Goal: Information Seeking & Learning: Learn about a topic

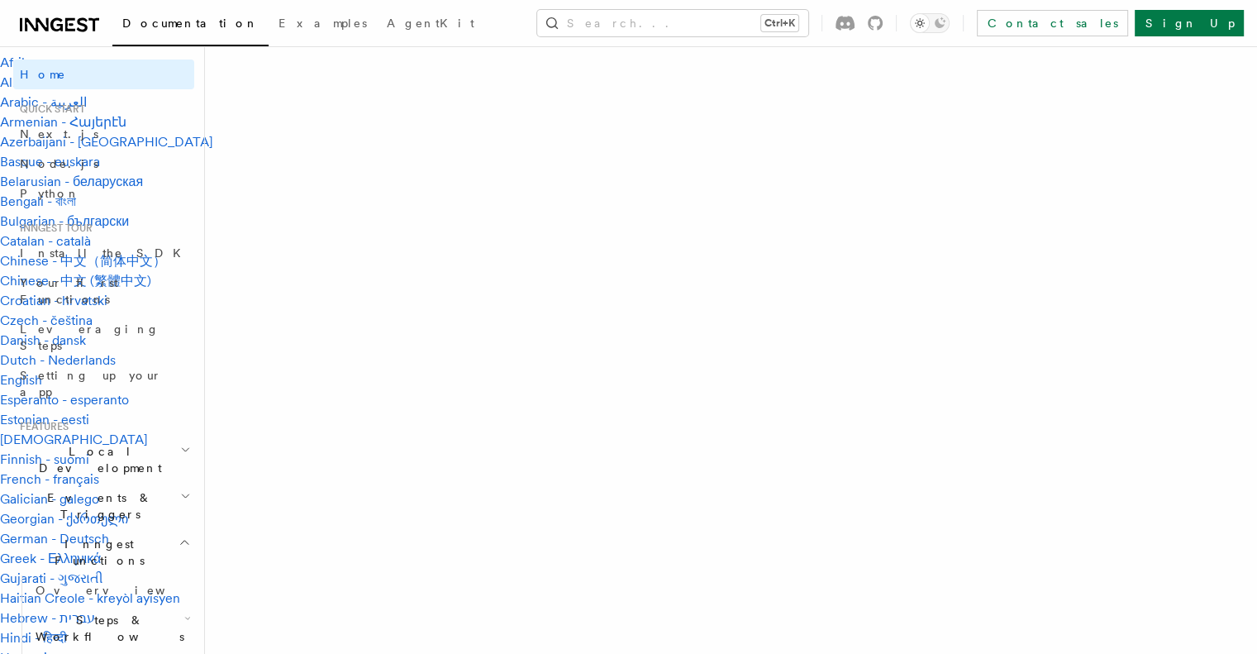
click at [99, 443] on span "Local Development" at bounding box center [96, 459] width 167 height 33
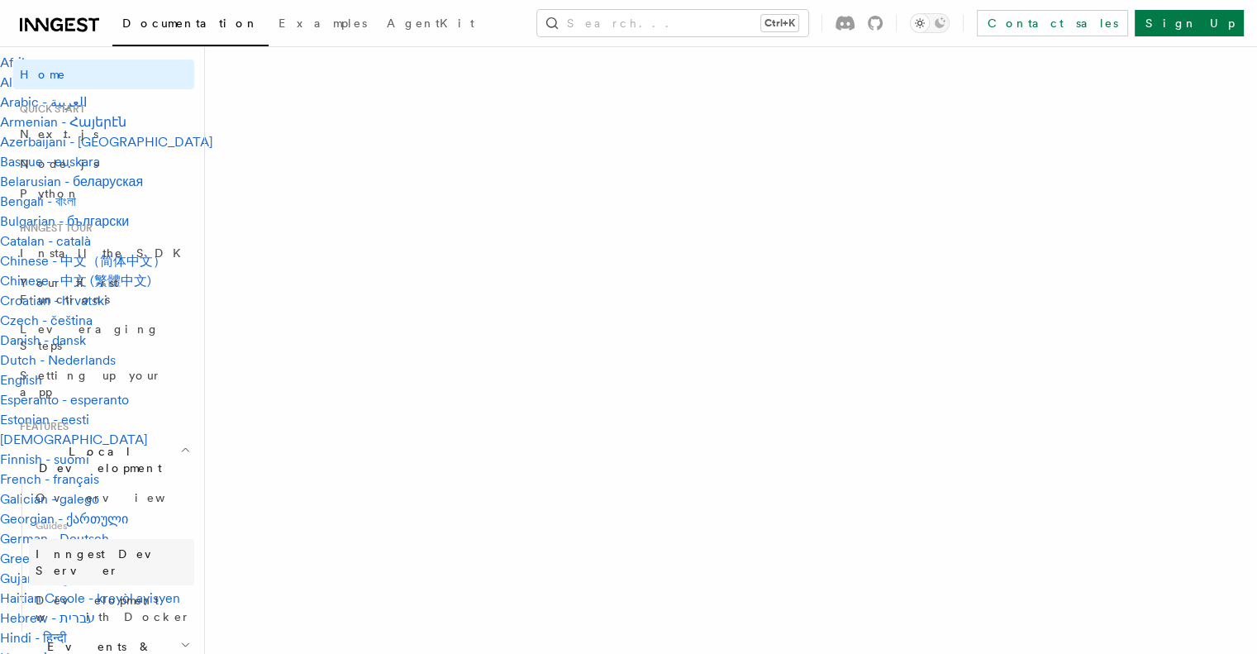
click at [107, 547] on span "Inngest Dev Server" at bounding box center [106, 562] width 141 height 30
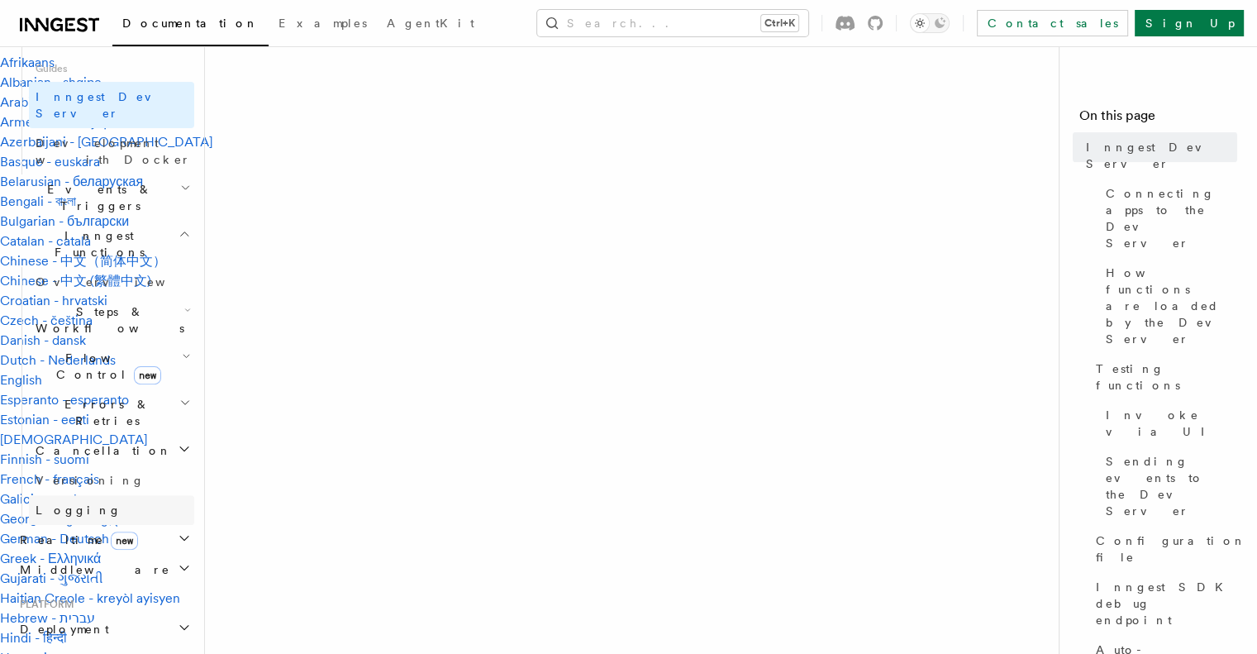
scroll to position [496, 0]
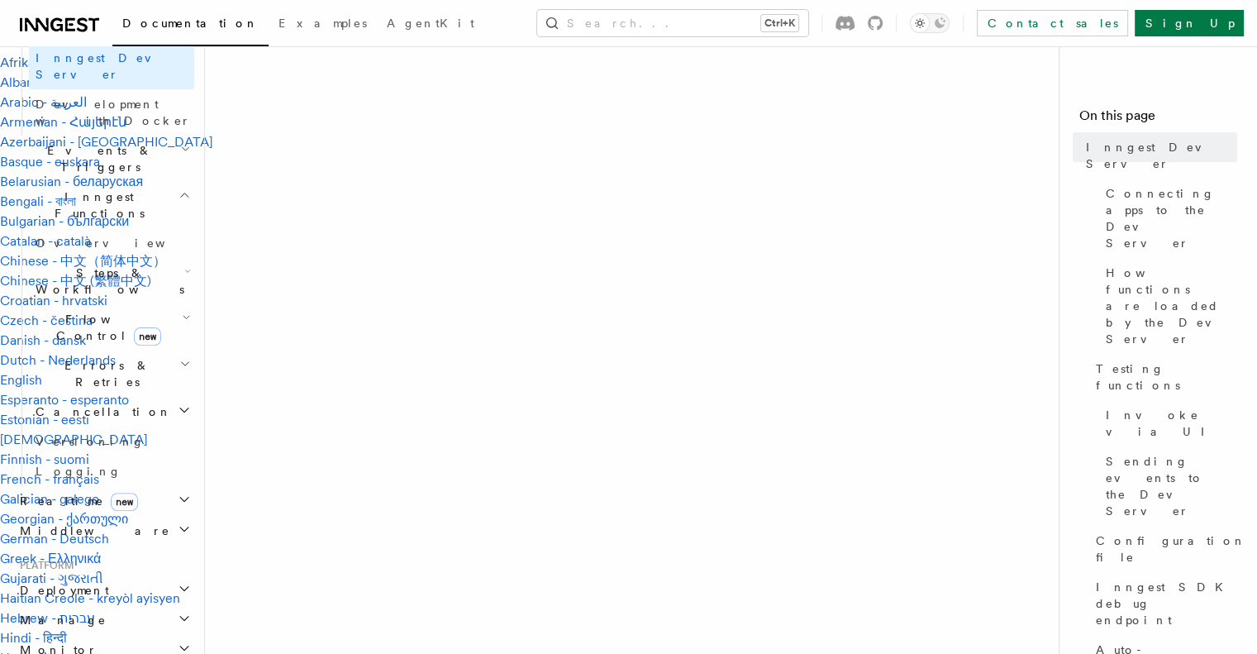
click at [50, 493] on span "Realtime new" at bounding box center [75, 501] width 125 height 17
click at [62, 524] on span "Overview" at bounding box center [121, 530] width 170 height 13
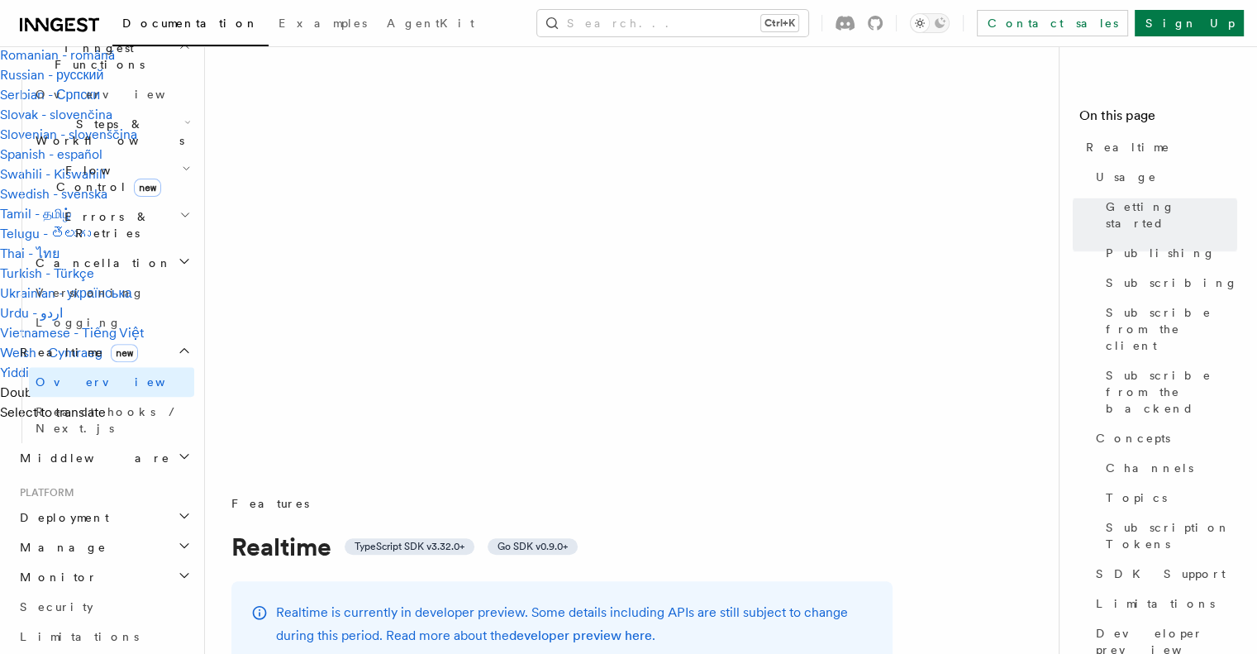
scroll to position [1157, 0]
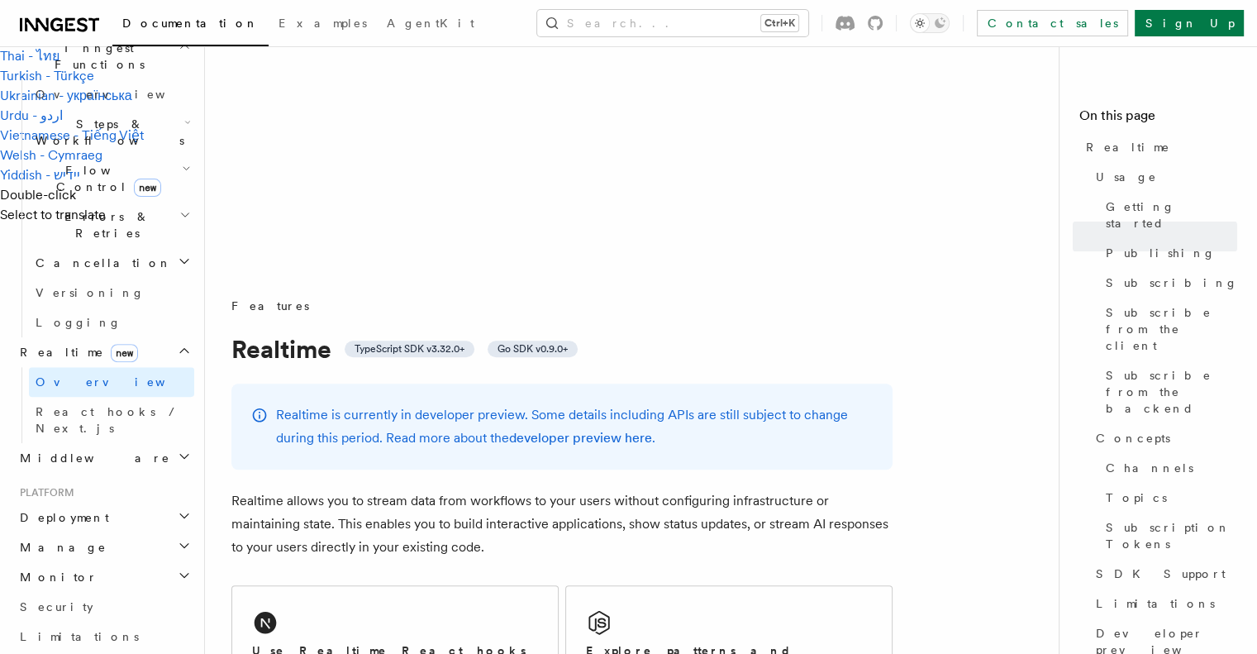
click at [74, 509] on span "Deployment" at bounding box center [61, 517] width 96 height 17
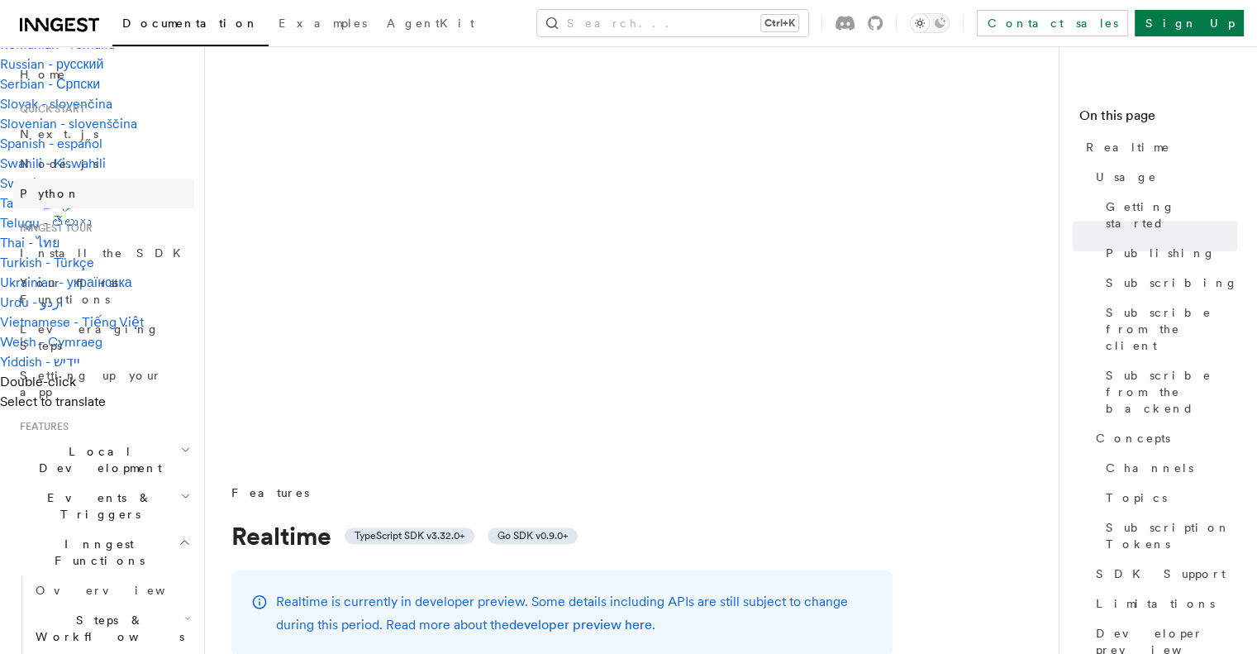
scroll to position [909, 0]
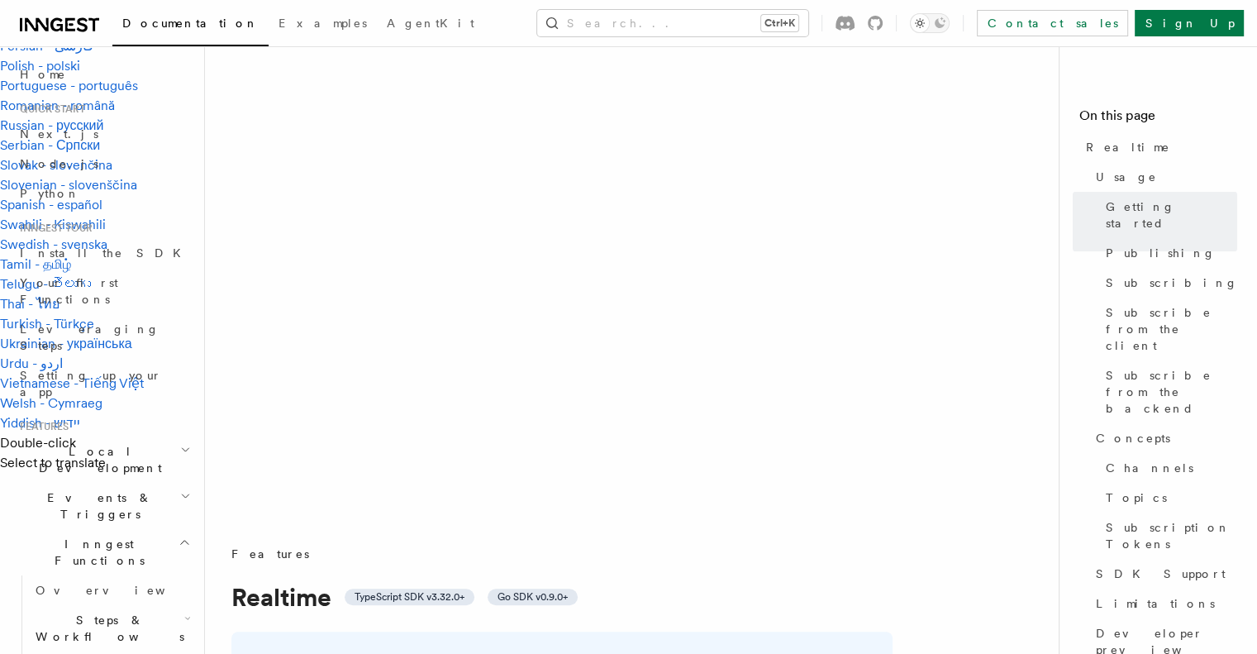
click at [47, 111] on span "Quick start" at bounding box center [49, 109] width 72 height 13
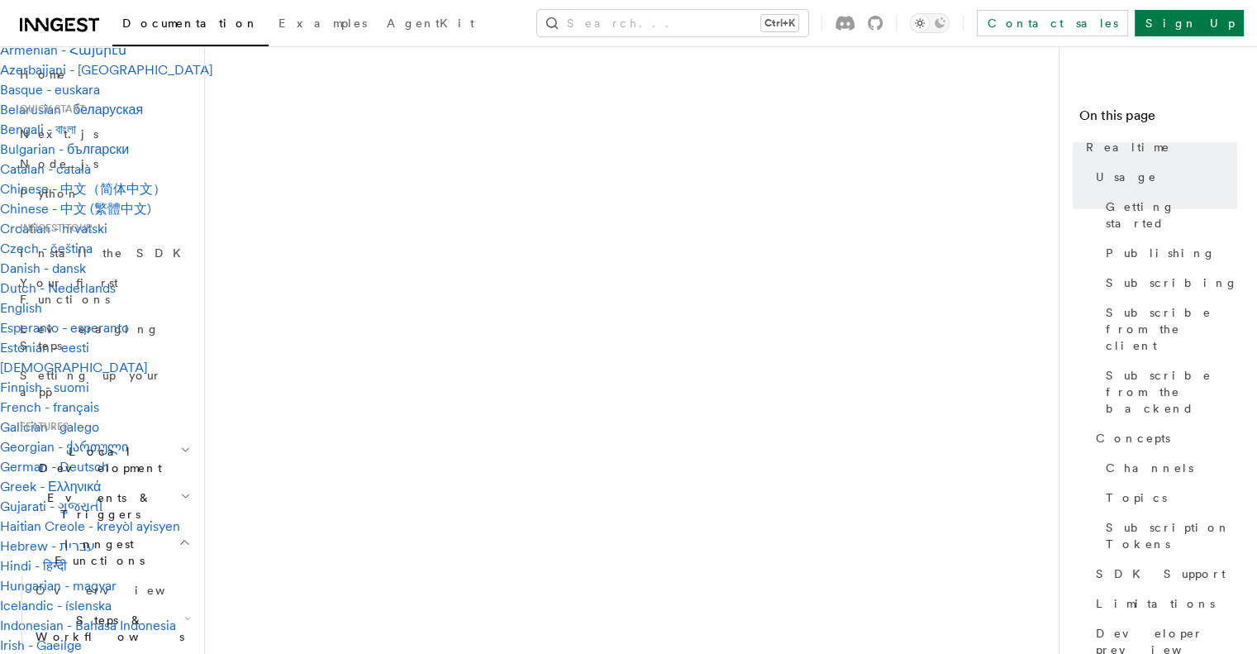
scroll to position [0, 0]
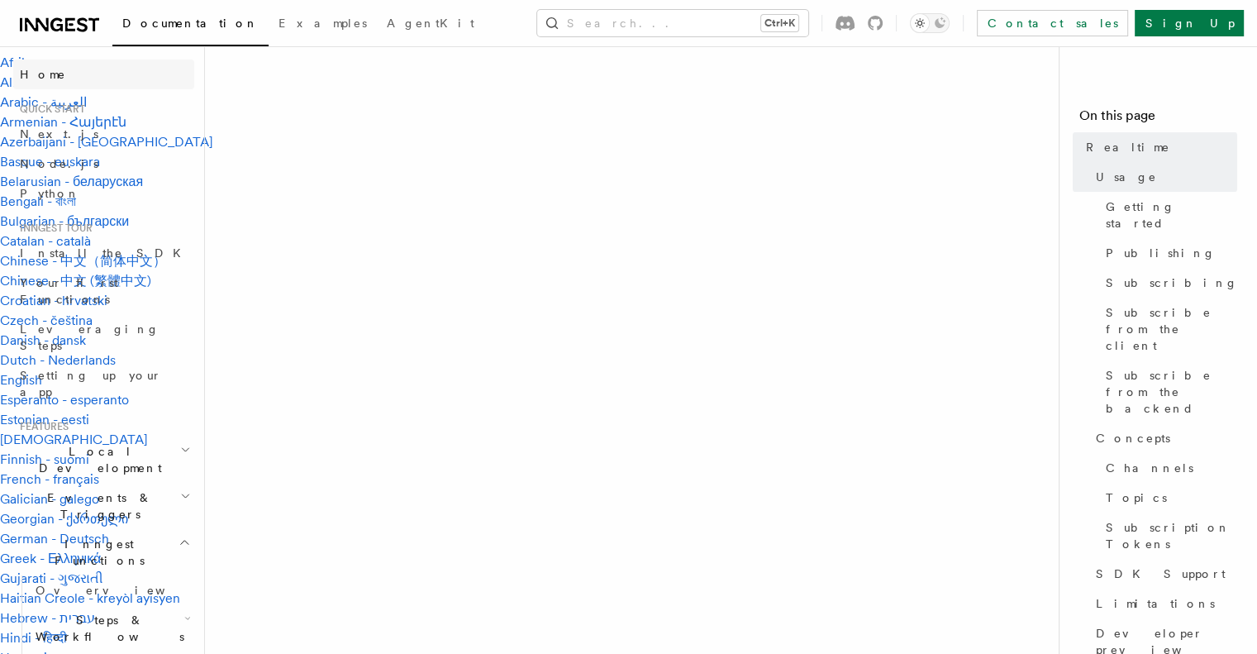
click at [31, 75] on span "Home" at bounding box center [43, 74] width 46 height 17
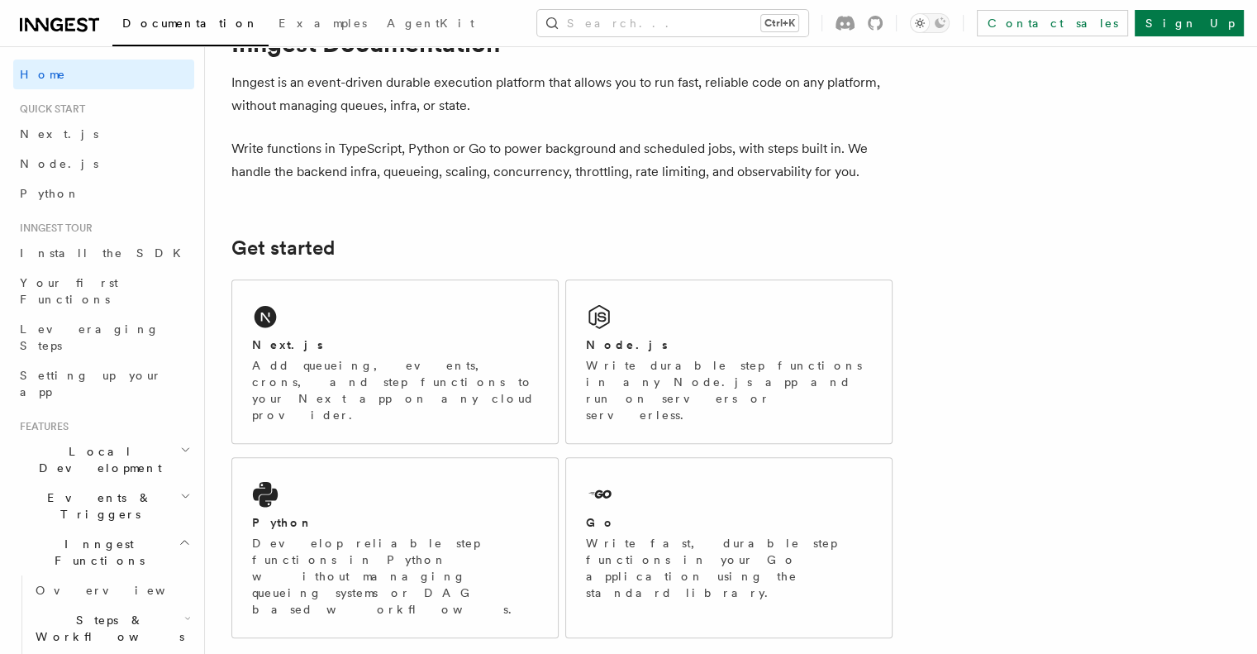
scroll to position [1454, 0]
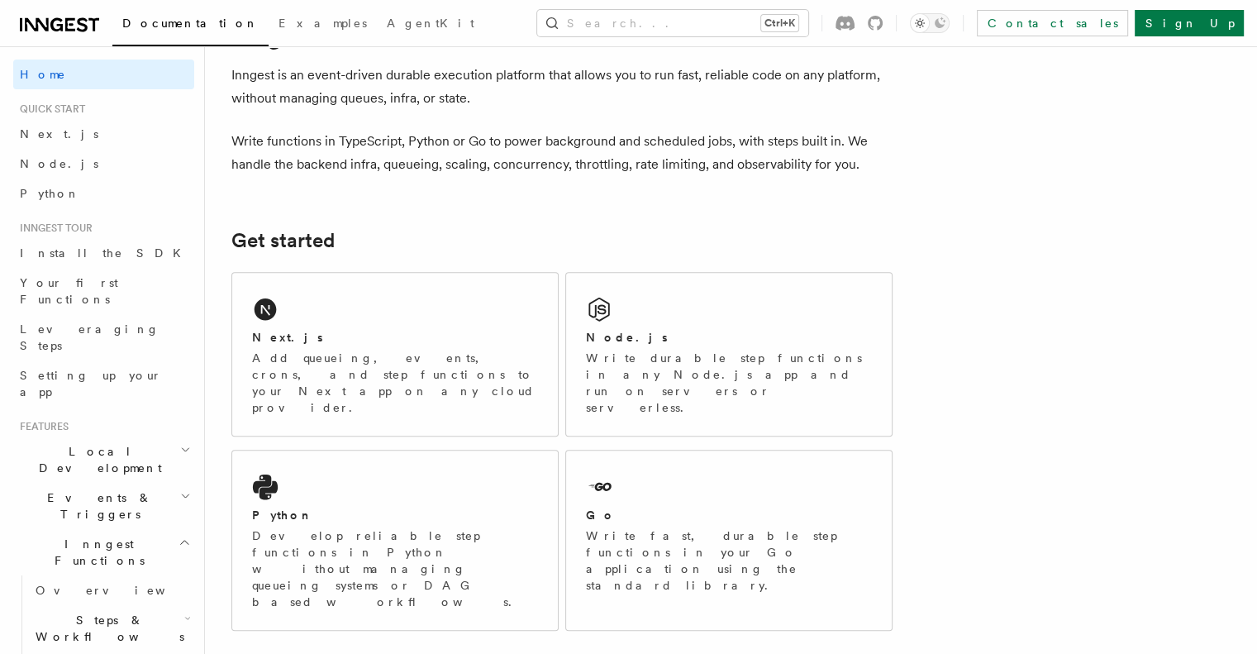
click at [44, 109] on span "Quick start" at bounding box center [49, 109] width 72 height 13
click at [45, 133] on span "Next.js" at bounding box center [59, 133] width 79 height 13
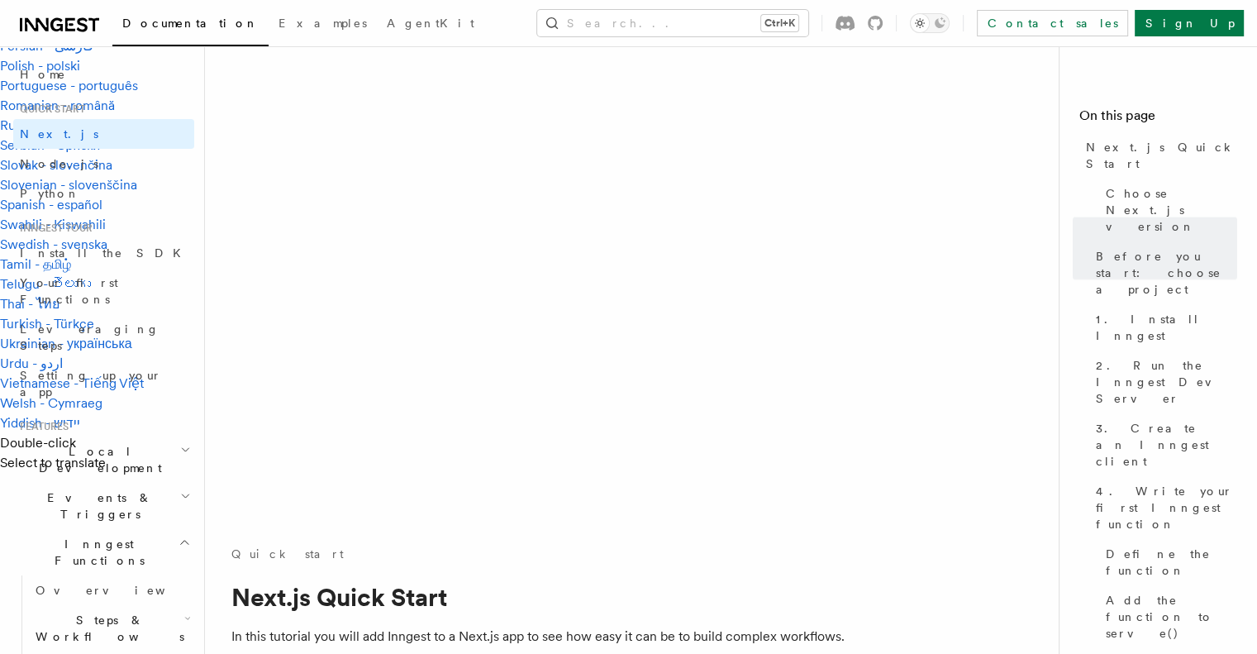
scroll to position [1405, 0]
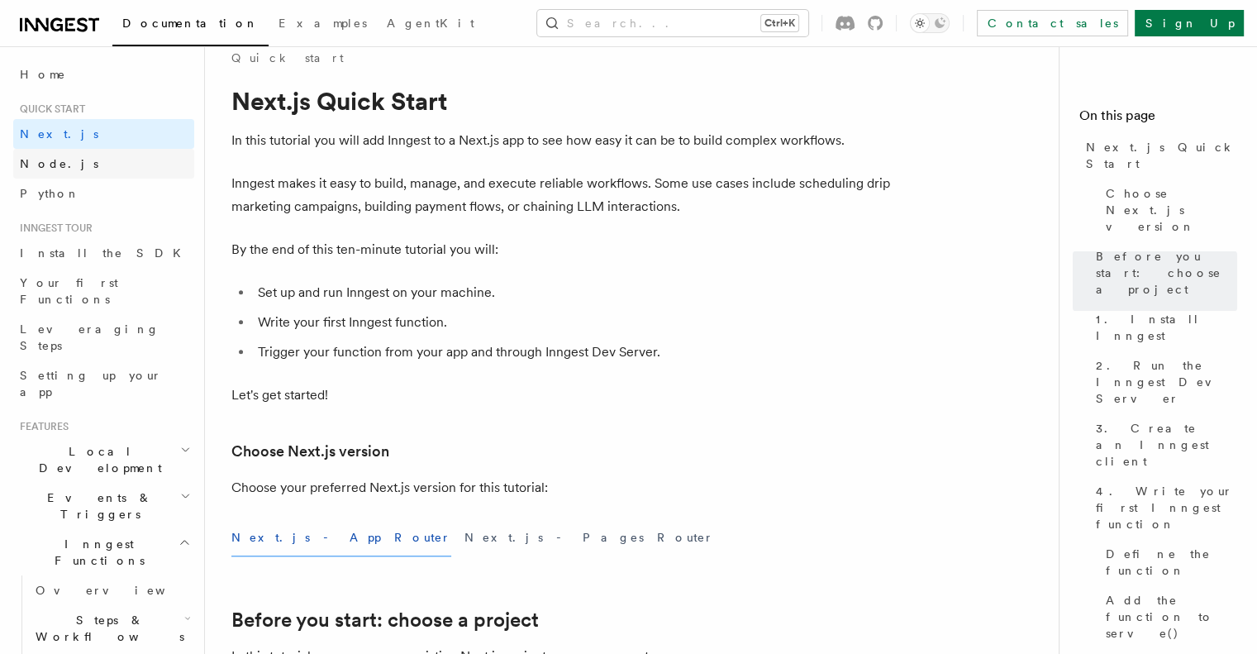
click at [46, 161] on span "Node.js" at bounding box center [59, 163] width 79 height 13
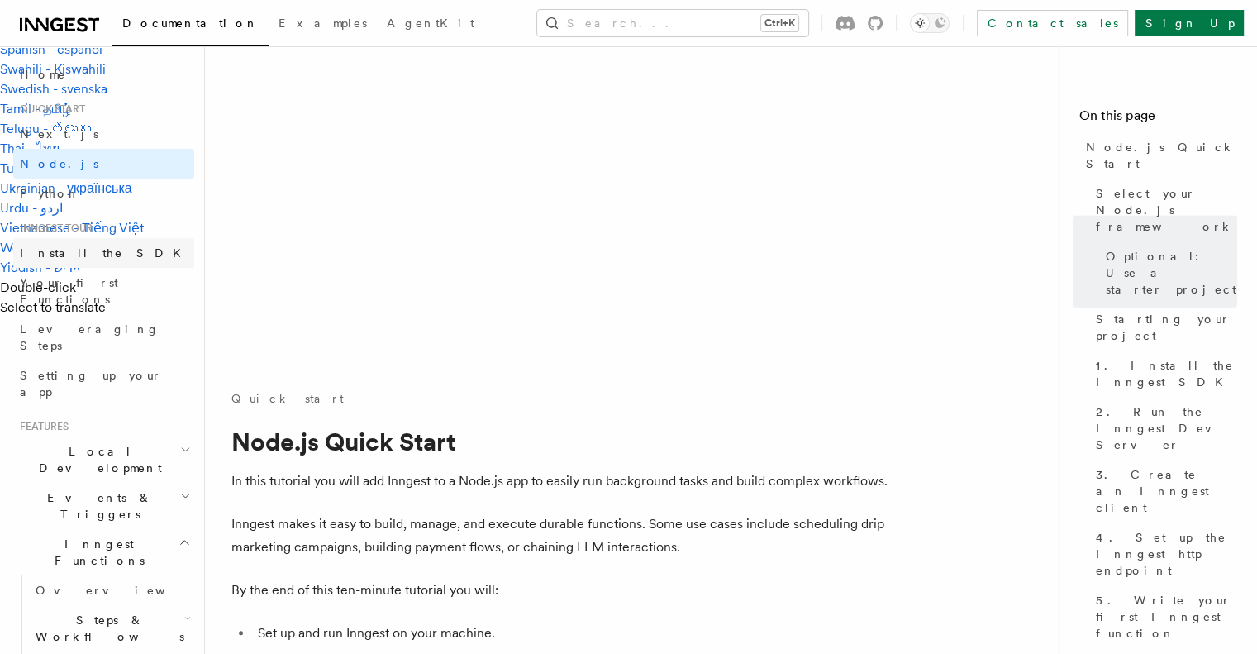
scroll to position [1405, 0]
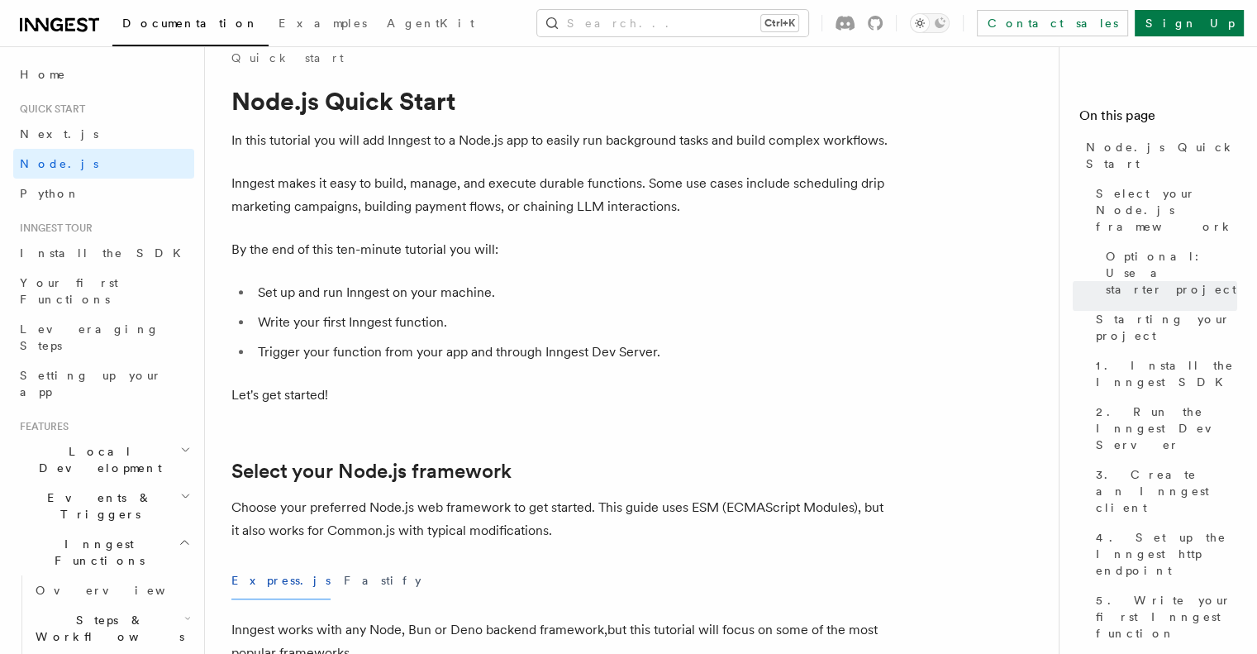
click at [41, 227] on span "Inngest tour" at bounding box center [52, 228] width 79 height 13
click at [43, 249] on span "Install the SDK" at bounding box center [105, 252] width 171 height 13
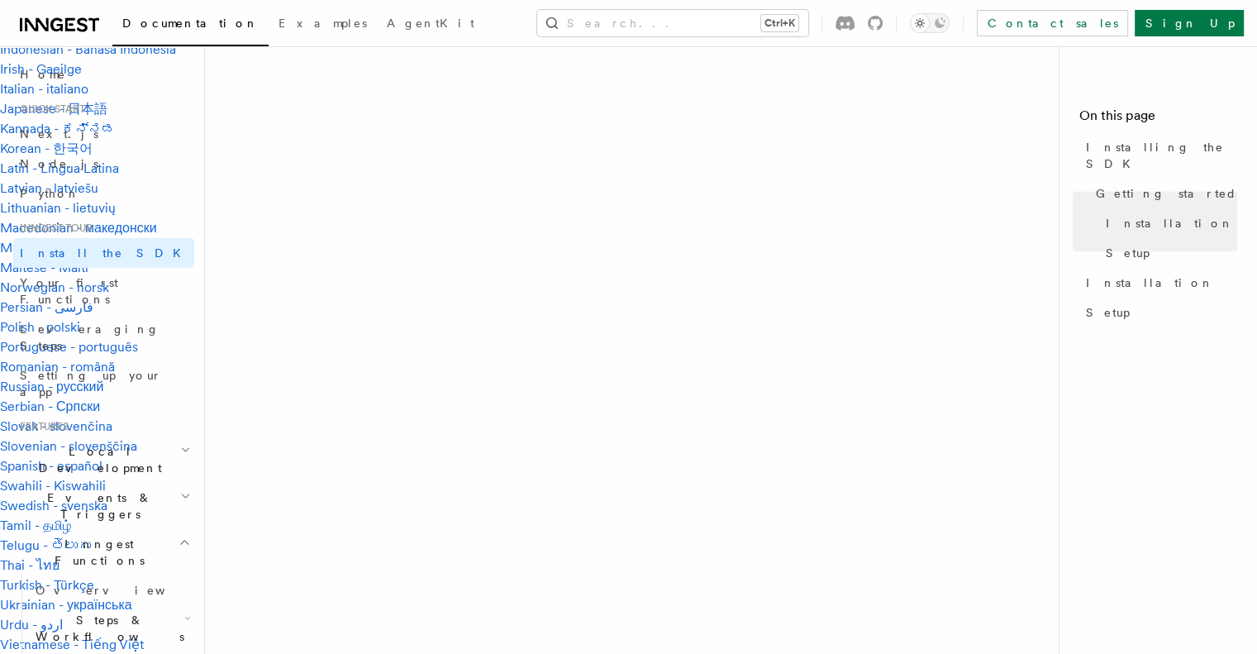
scroll to position [719, 0]
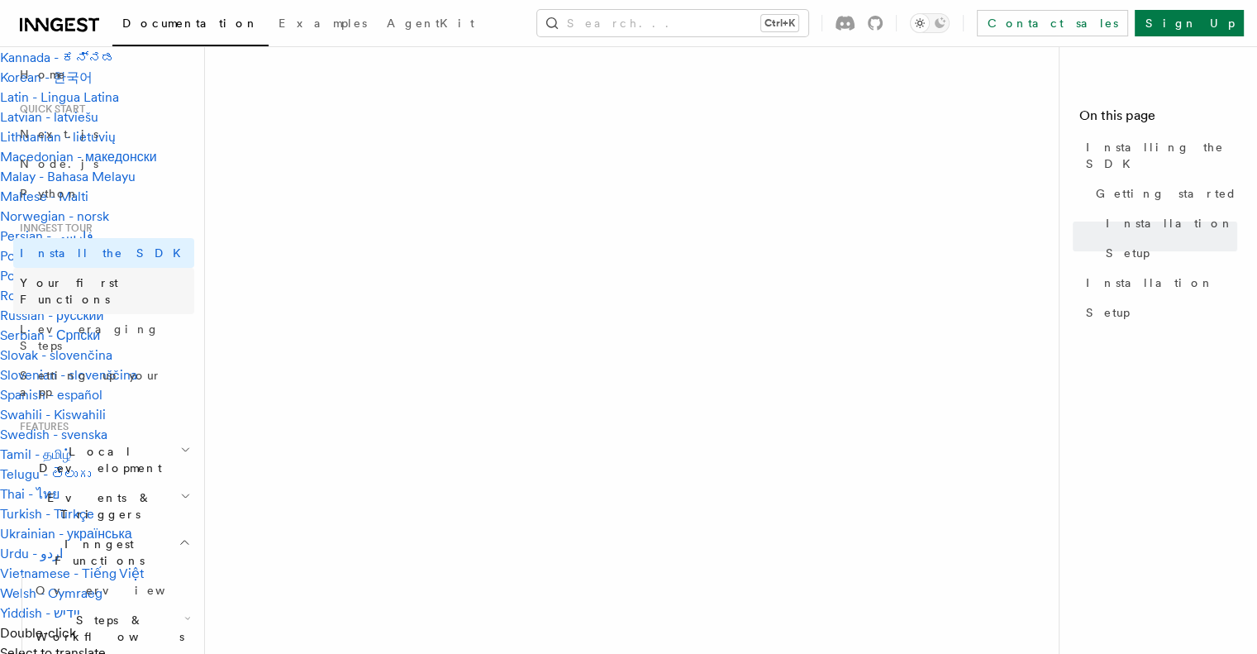
click at [50, 280] on span "Your first Functions" at bounding box center [69, 291] width 98 height 30
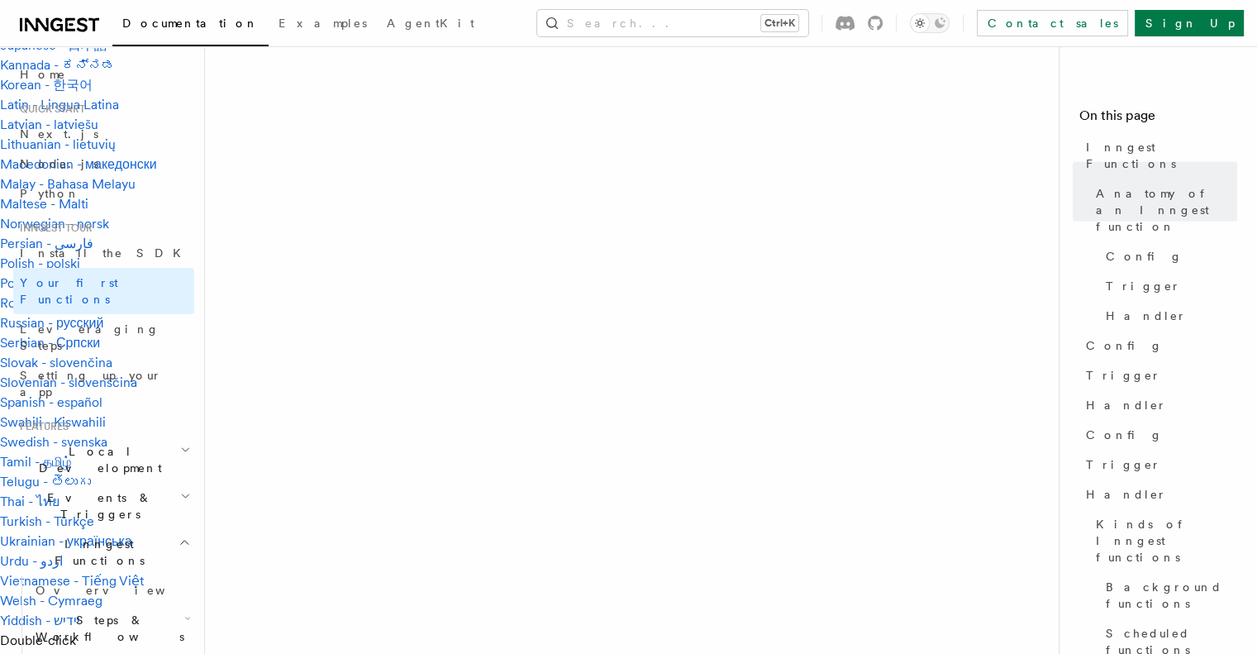
scroll to position [992, 0]
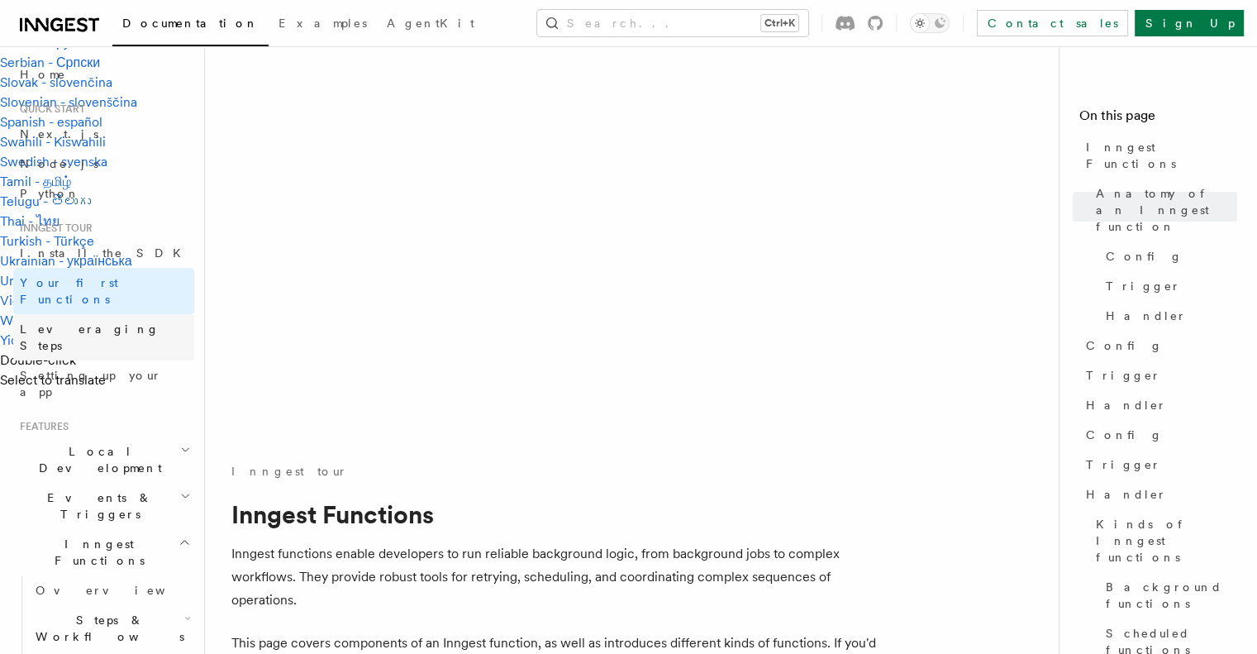
click at [83, 322] on span "Leveraging Steps" at bounding box center [90, 337] width 140 height 30
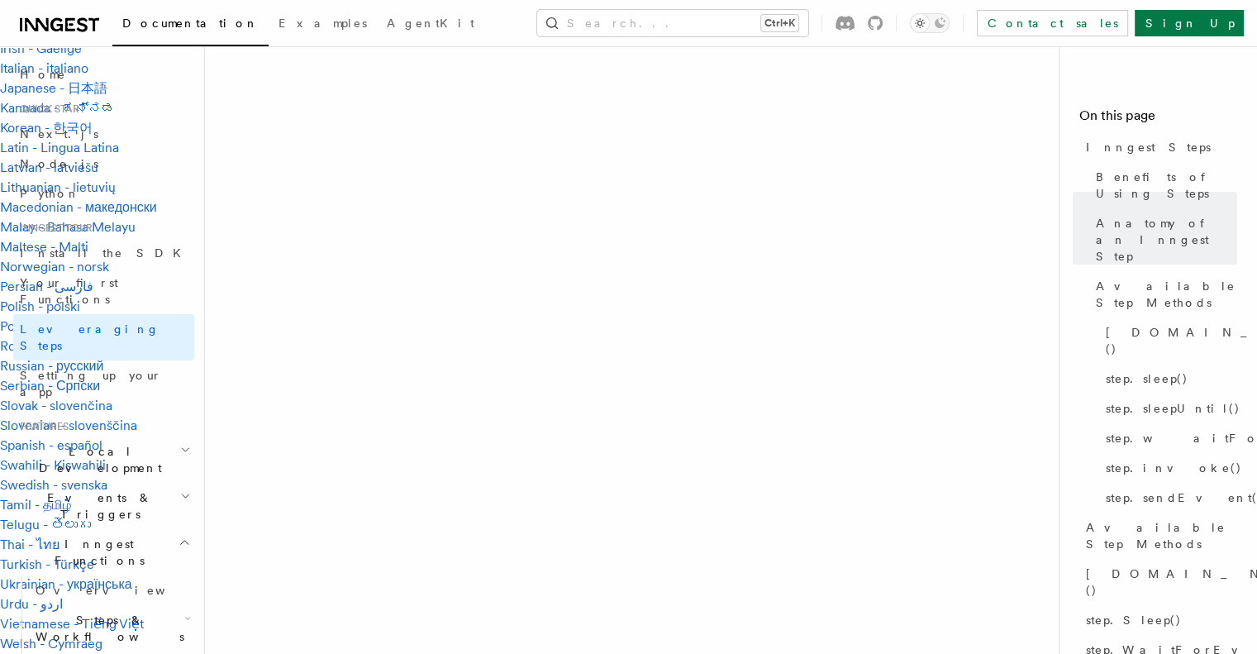
scroll to position [661, 0]
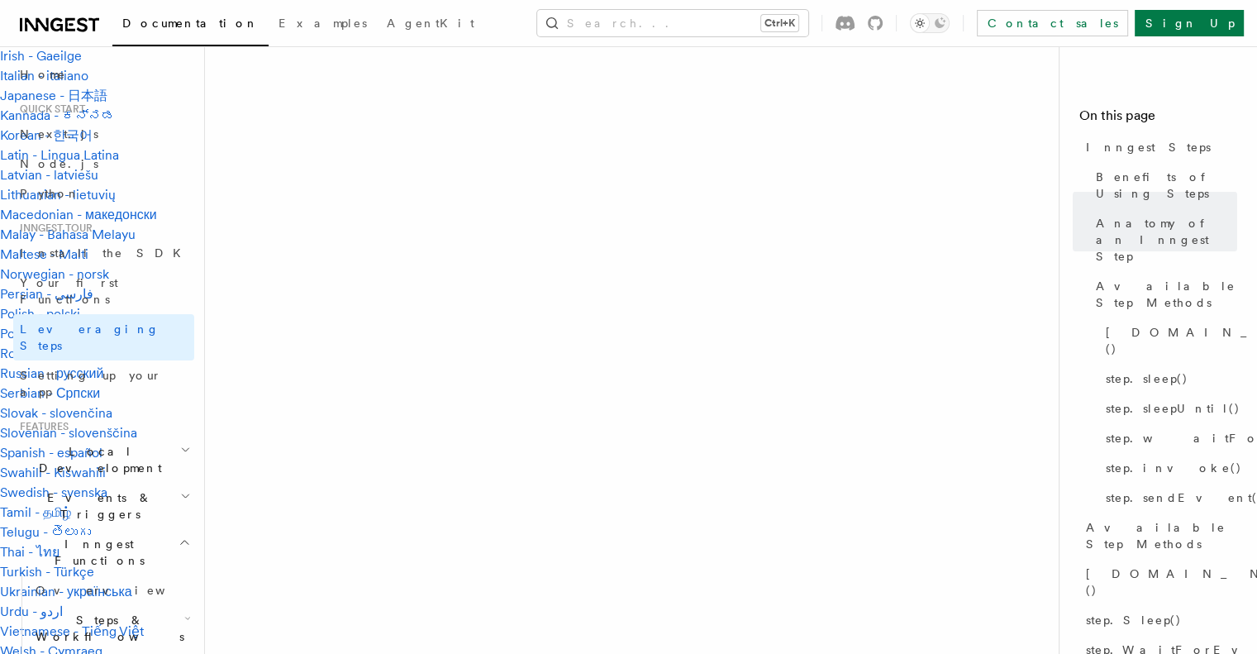
click at [79, 443] on span "Local Development" at bounding box center [96, 459] width 167 height 33
click at [79, 491] on span "Overview" at bounding box center [121, 497] width 170 height 13
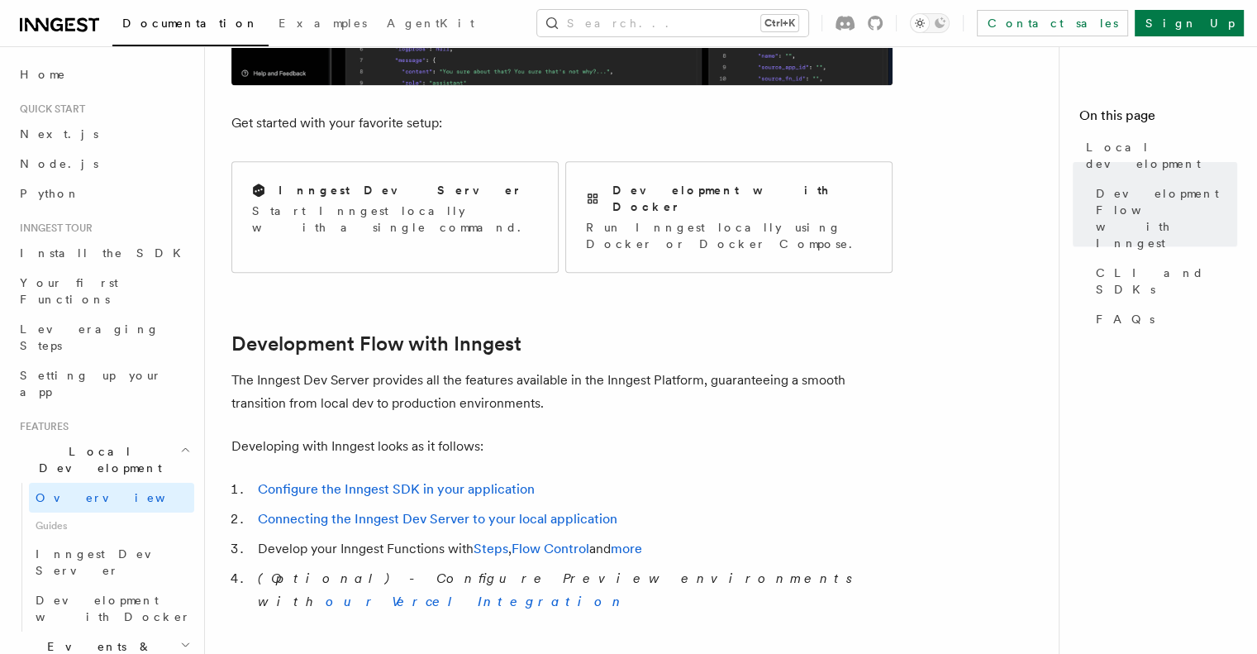
scroll to position [2067, 0]
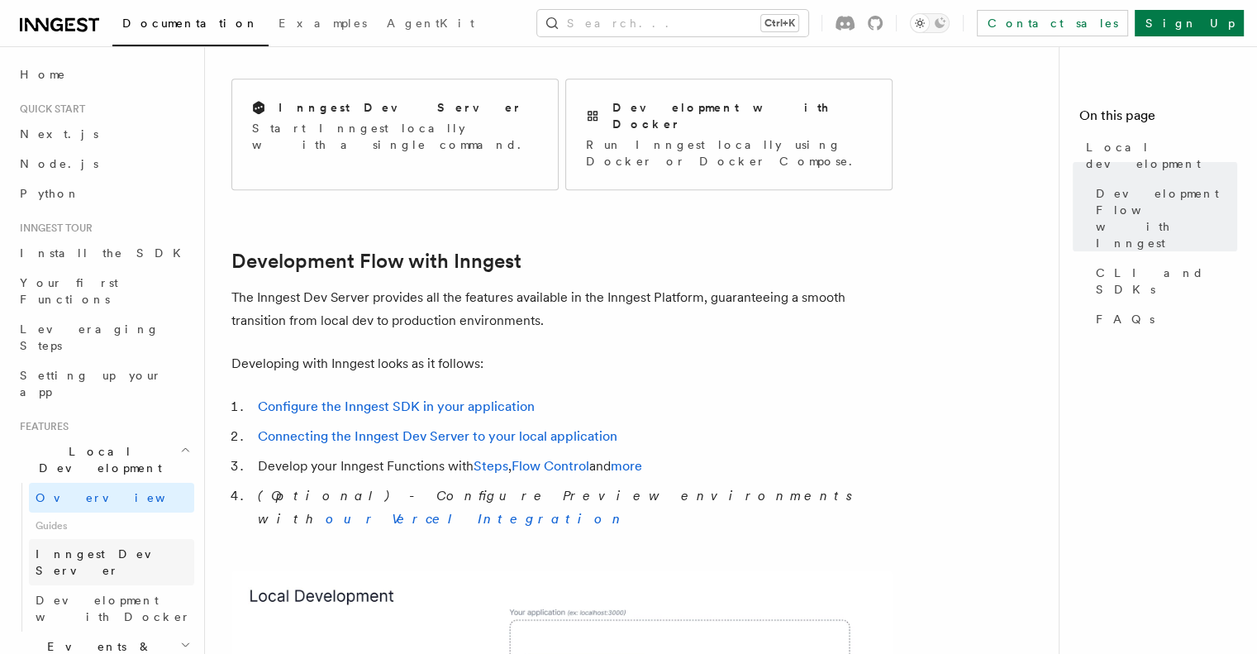
click at [69, 547] on span "Inngest Dev Server" at bounding box center [106, 562] width 141 height 30
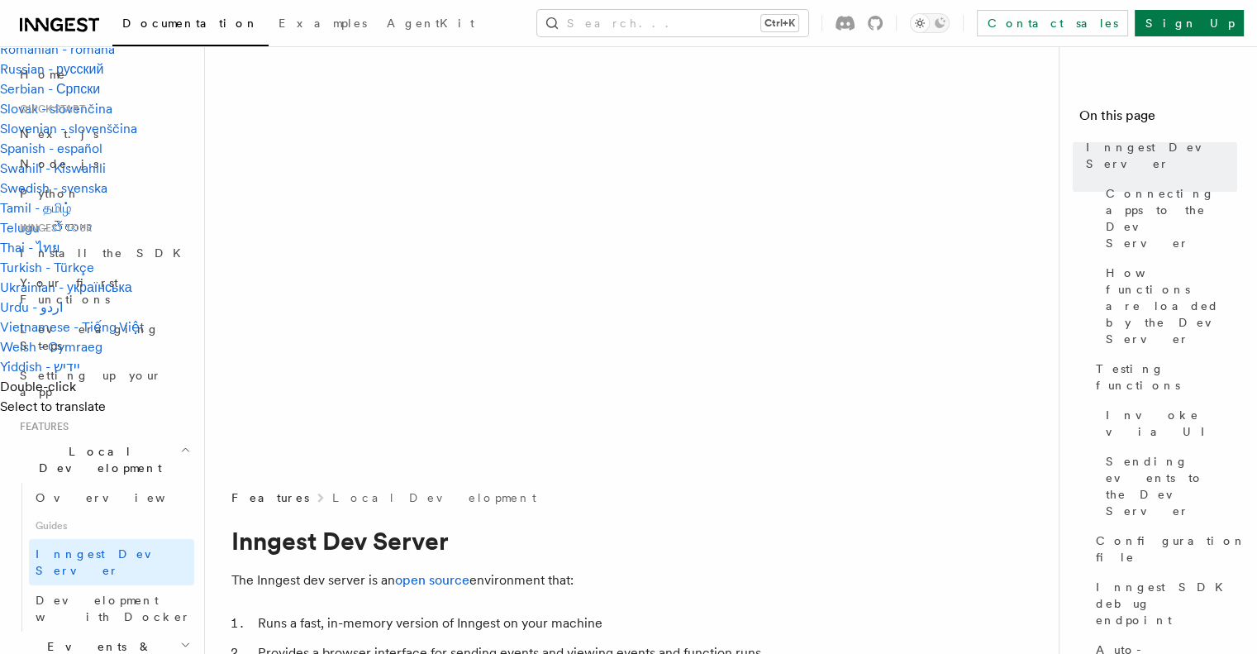
scroll to position [1157, 0]
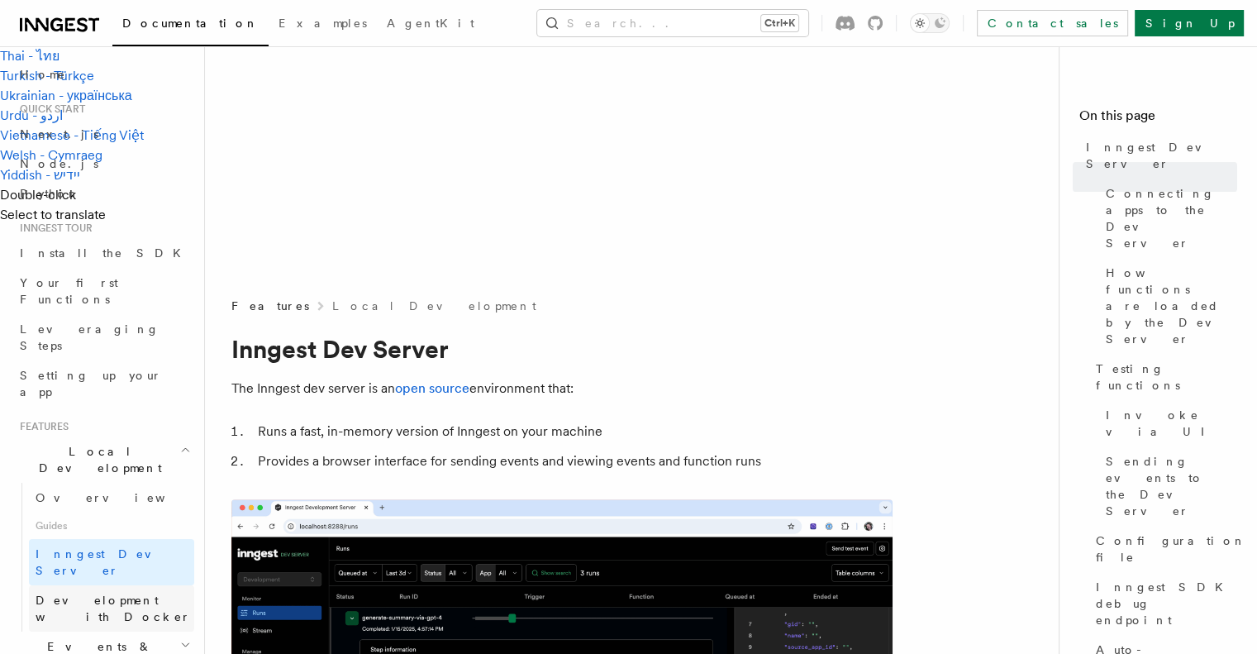
click at [140, 594] on span "Development with Docker" at bounding box center [113, 609] width 155 height 30
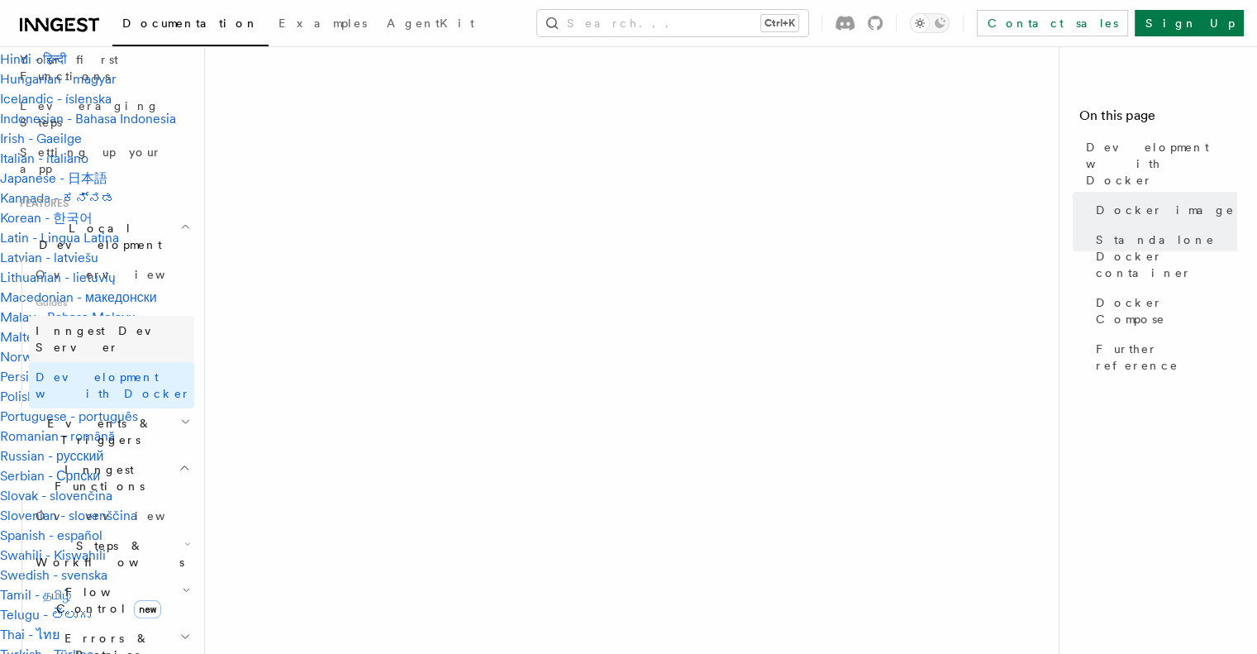
scroll to position [248, 0]
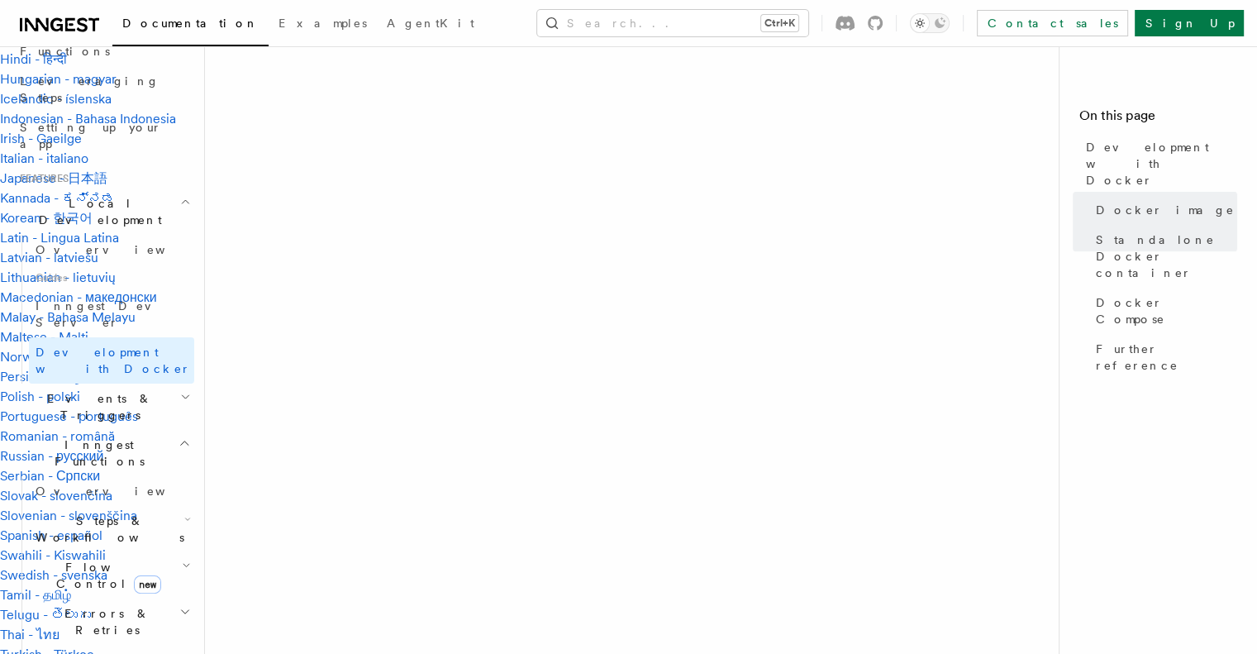
click at [77, 390] on span "Events & Triggers" at bounding box center [96, 406] width 167 height 33
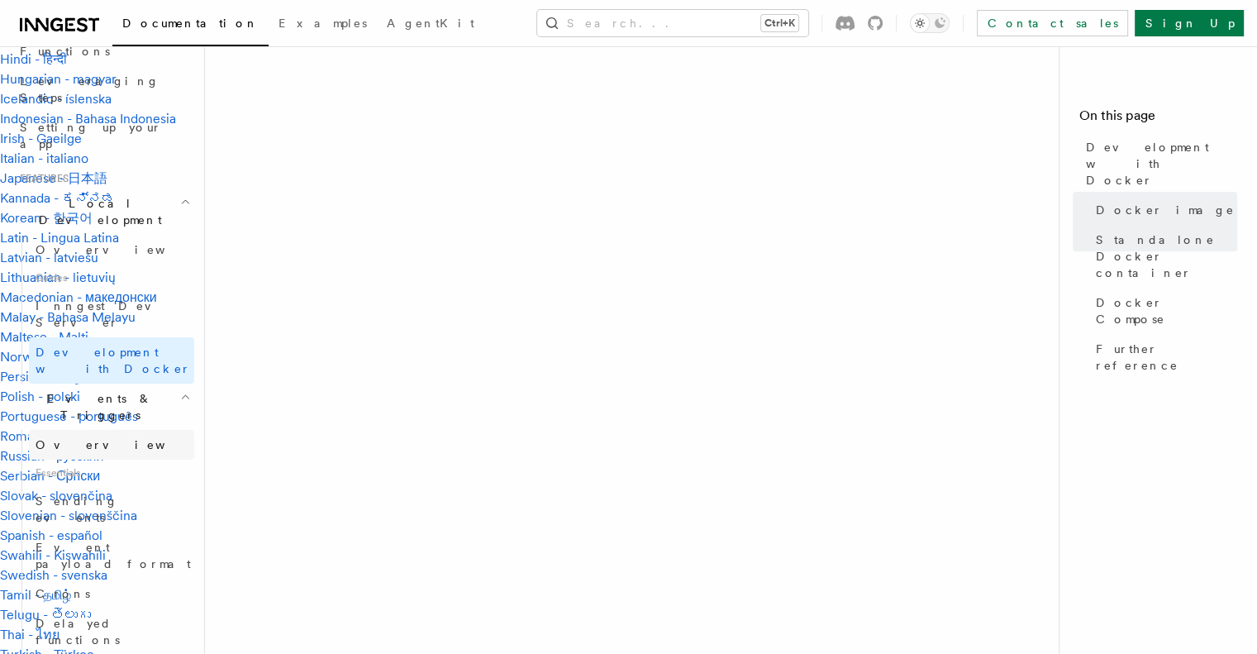
click at [66, 438] on span "Overview" at bounding box center [121, 444] width 170 height 13
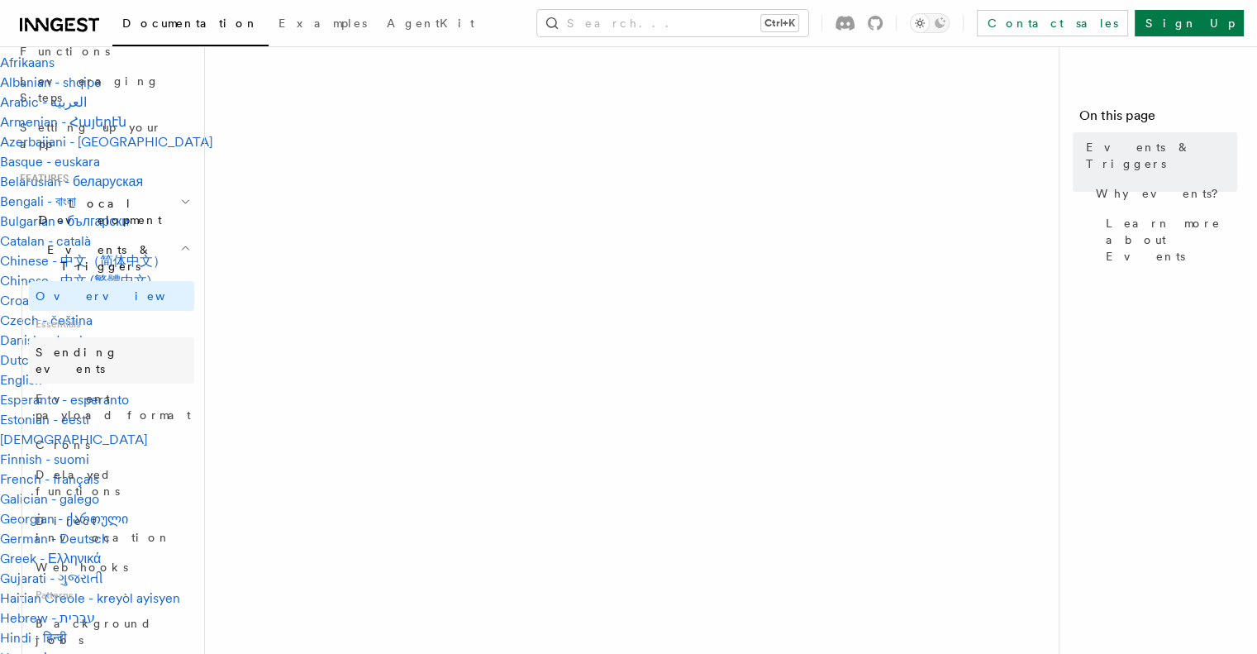
click at [69, 346] on span "Sending events" at bounding box center [77, 361] width 83 height 30
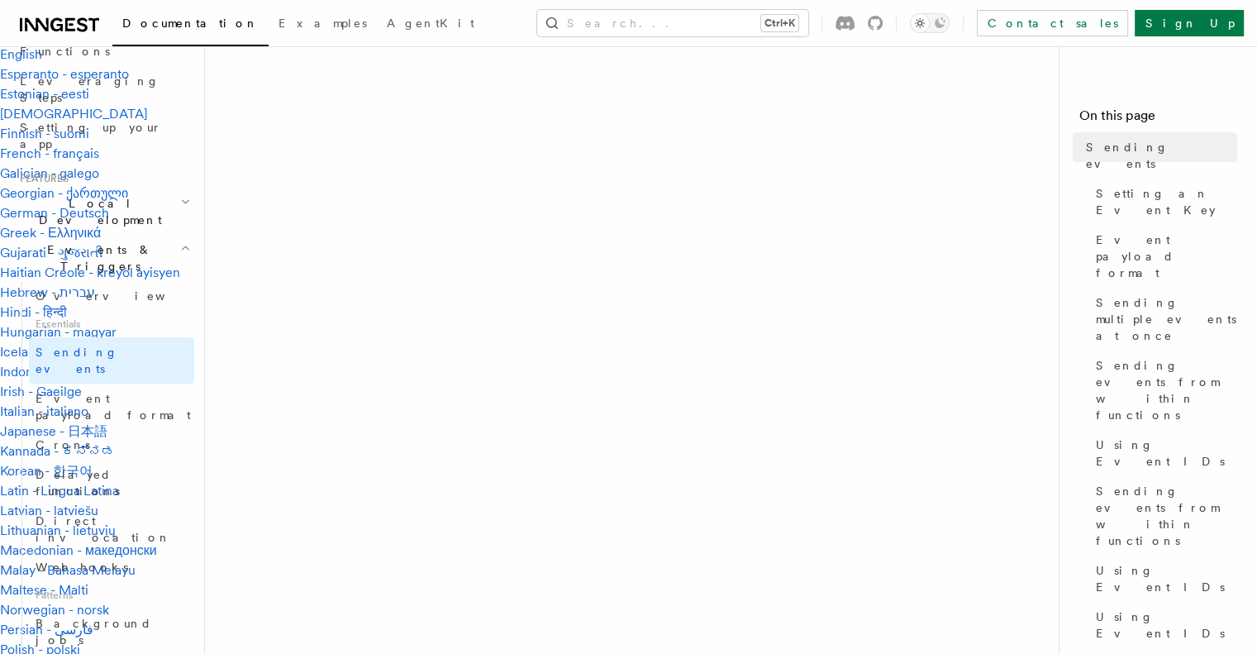
scroll to position [331, 0]
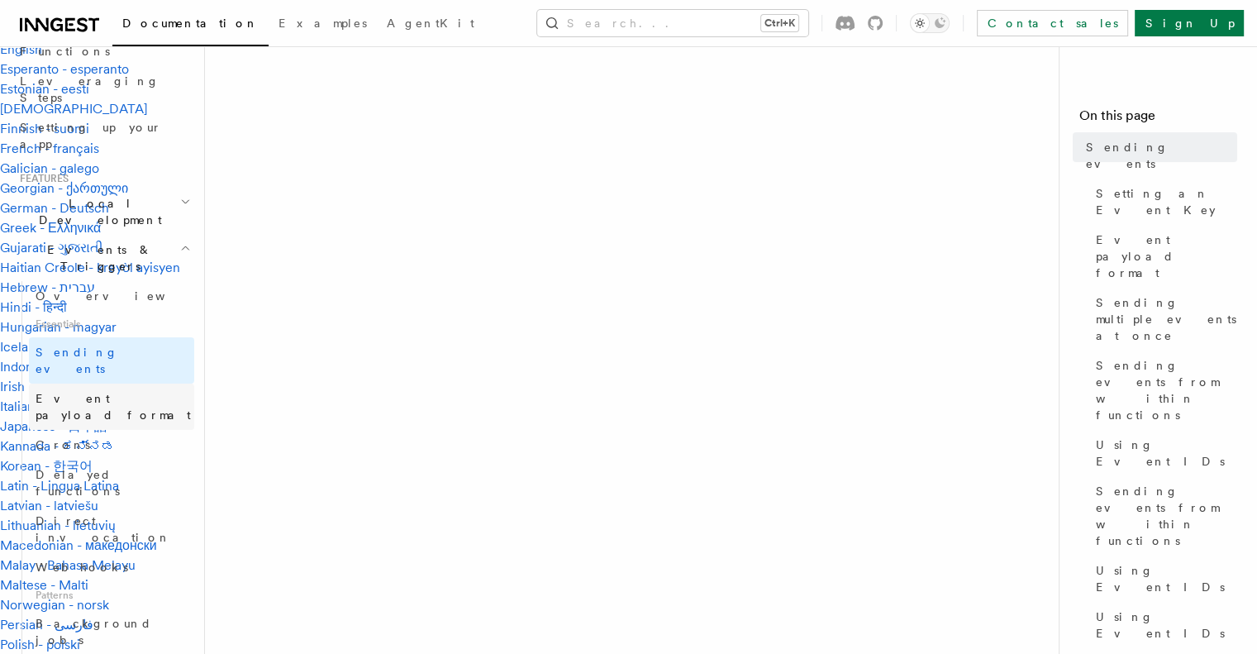
click at [74, 392] on span "Event payload format" at bounding box center [113, 407] width 155 height 30
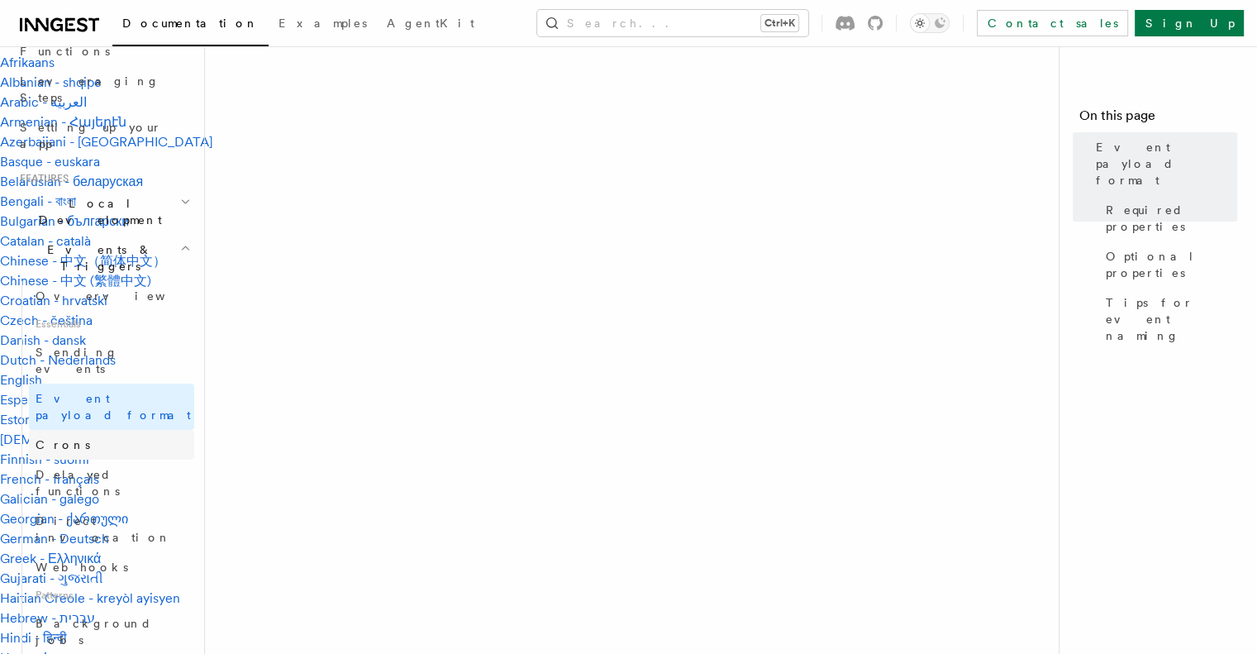
click at [46, 438] on span "Crons" at bounding box center [63, 444] width 55 height 13
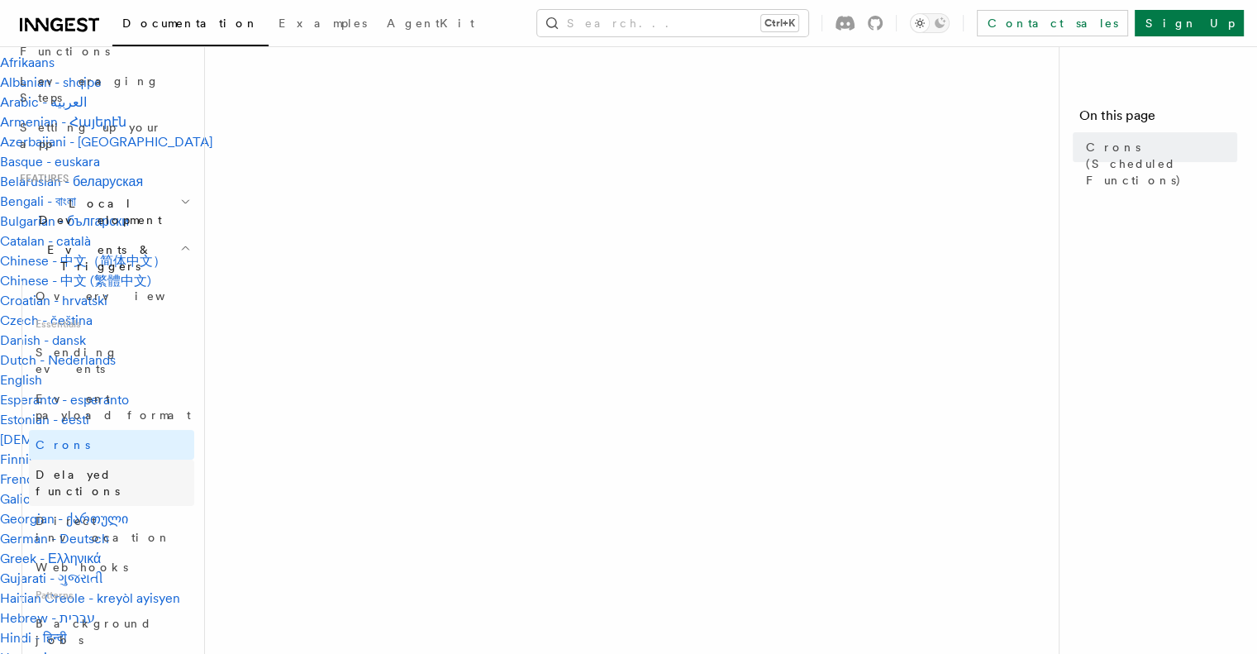
click at [59, 468] on span "Delayed functions" at bounding box center [78, 483] width 84 height 30
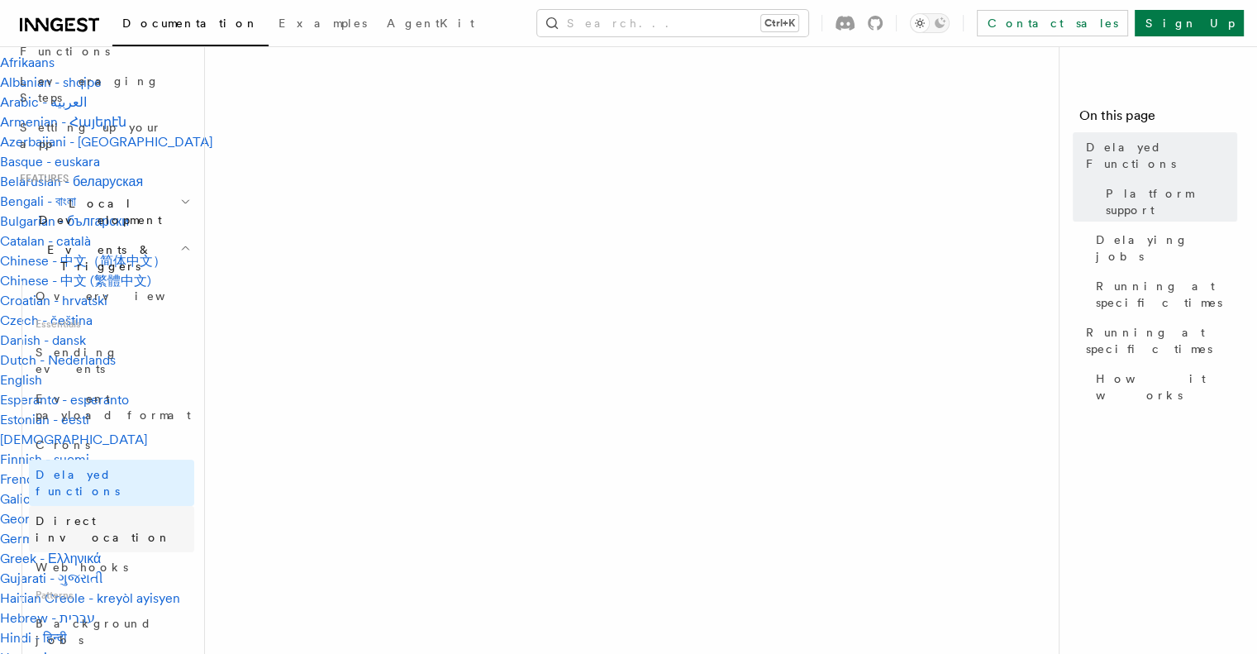
click at [60, 514] on span "Direct invocation" at bounding box center [104, 529] width 136 height 30
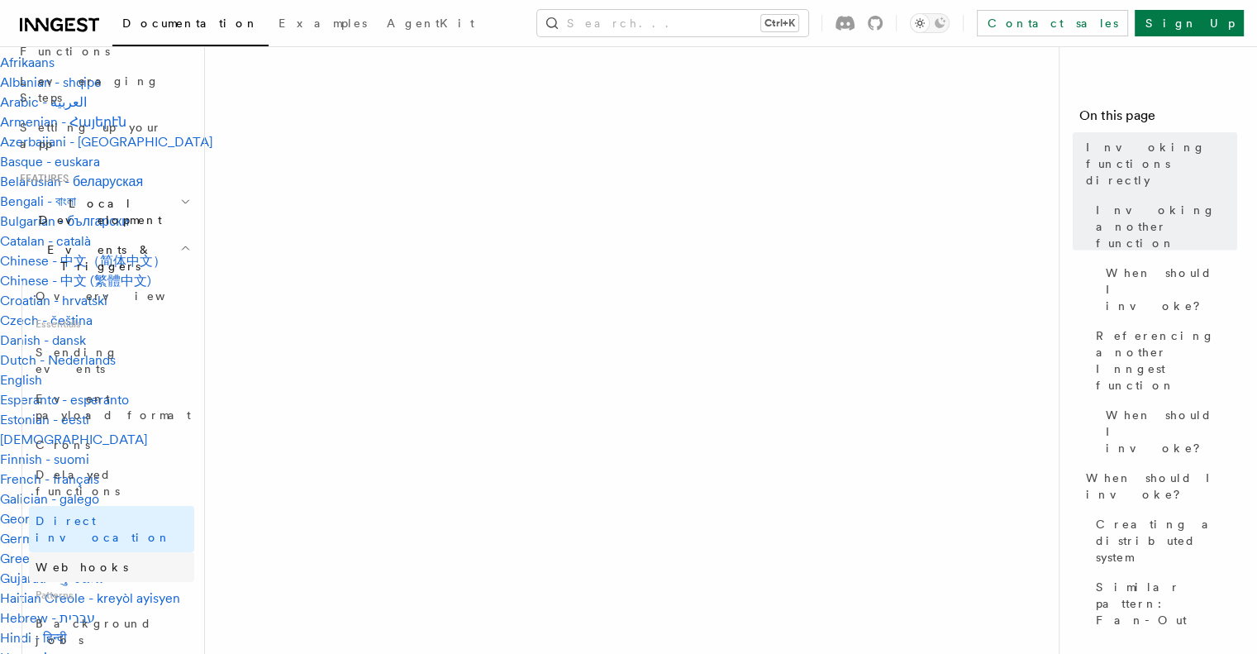
click at [61, 561] on span "Webhooks" at bounding box center [82, 567] width 93 height 13
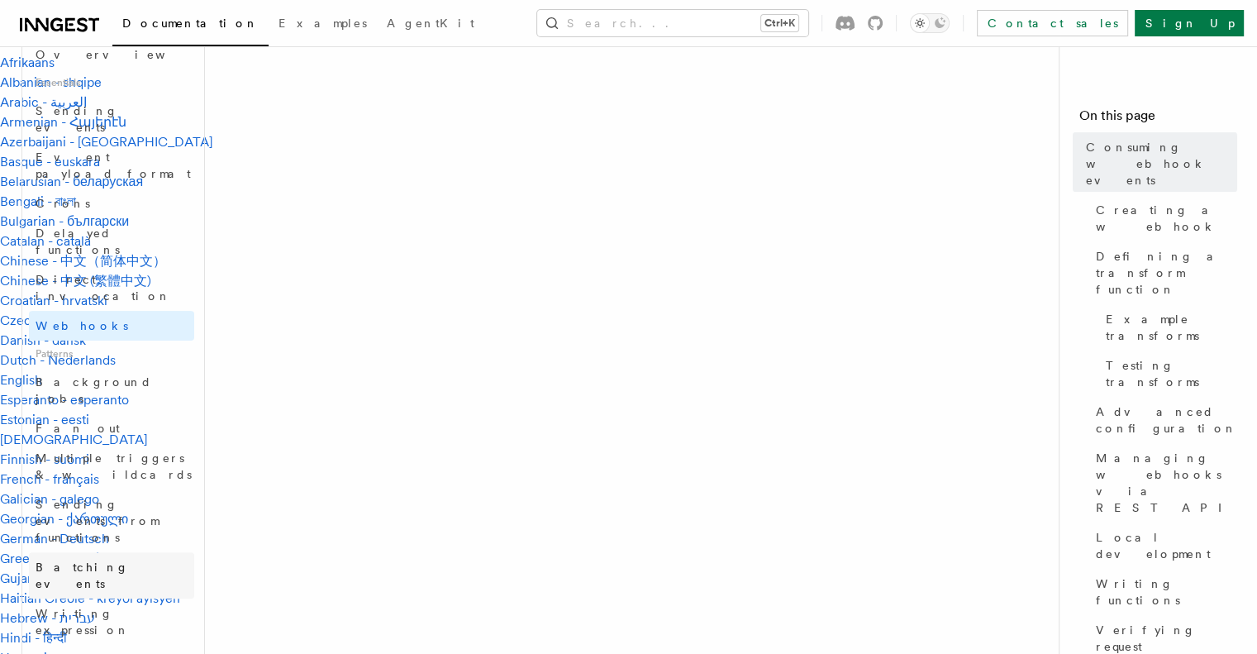
scroll to position [496, 0]
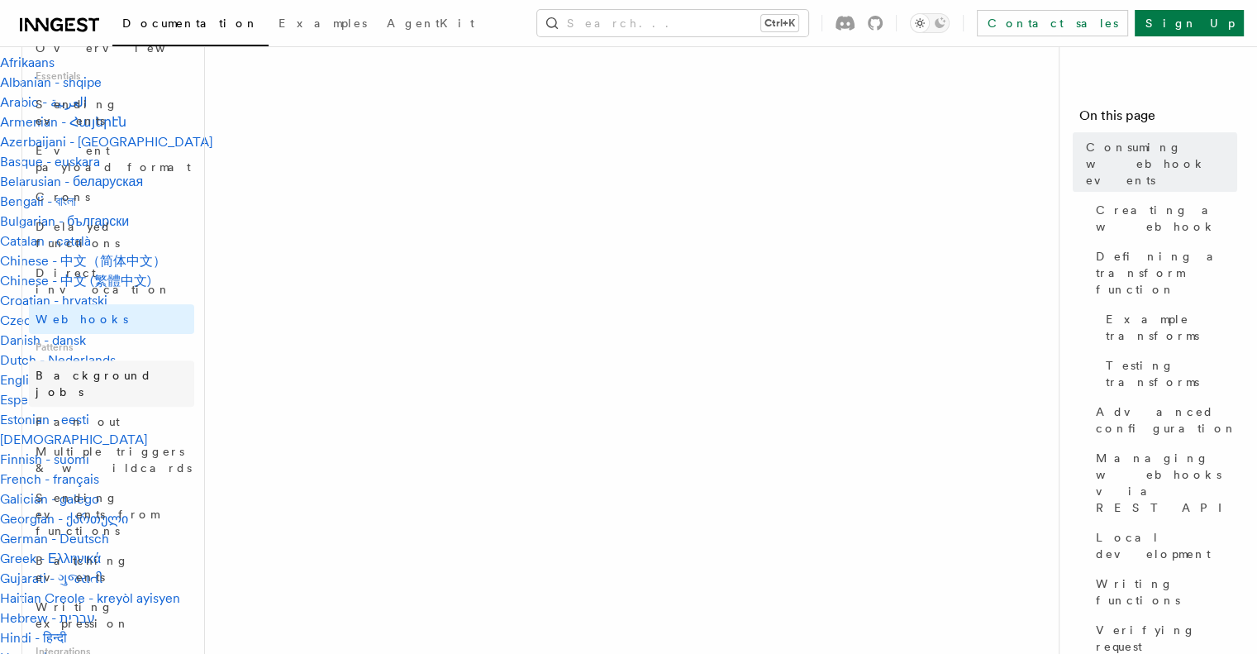
click at [93, 369] on span "Background jobs" at bounding box center [94, 384] width 117 height 30
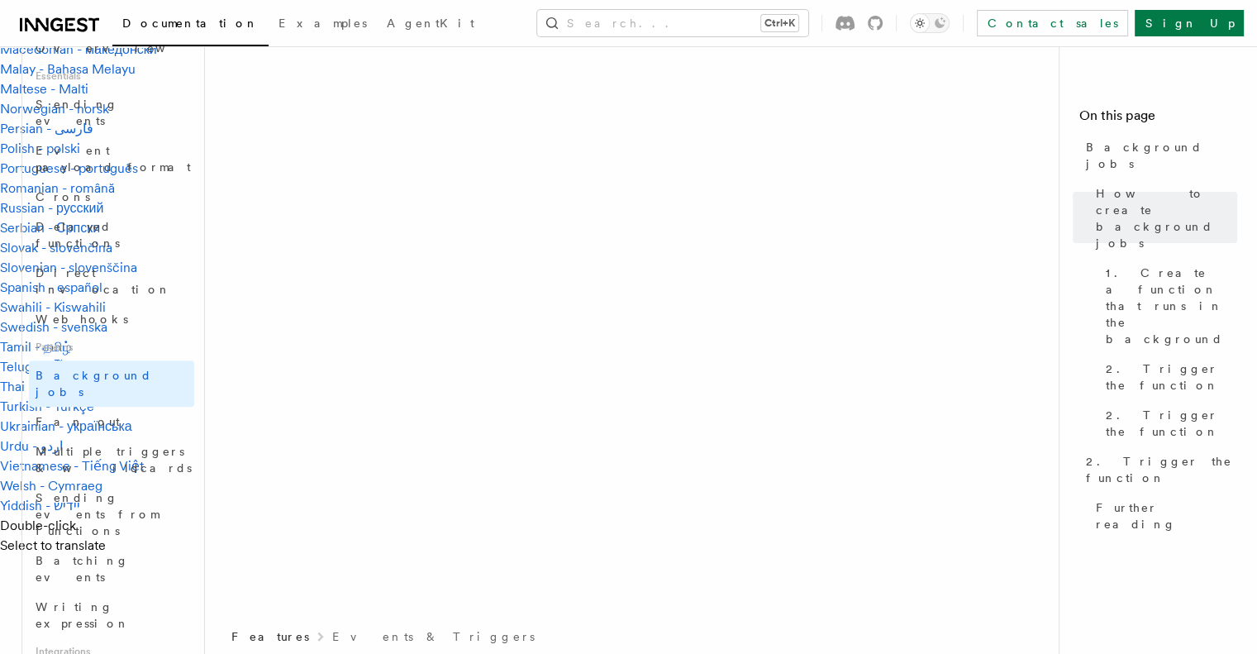
scroll to position [1405, 0]
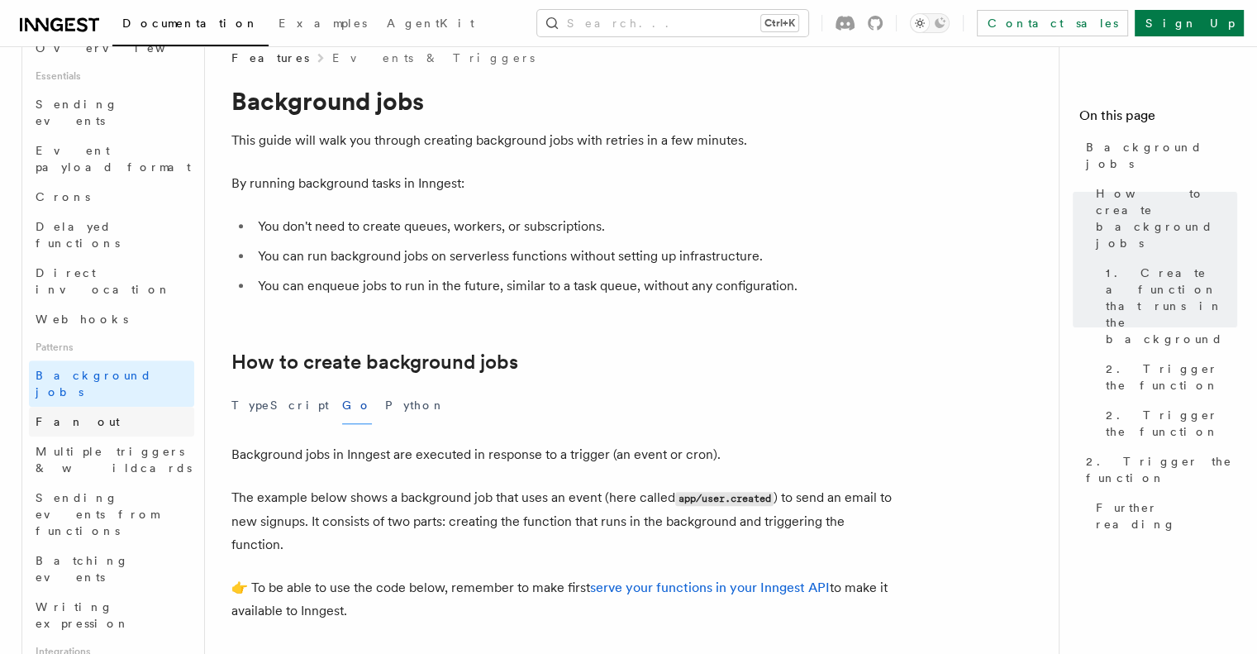
click at [45, 415] on span "Fan out" at bounding box center [78, 421] width 84 height 13
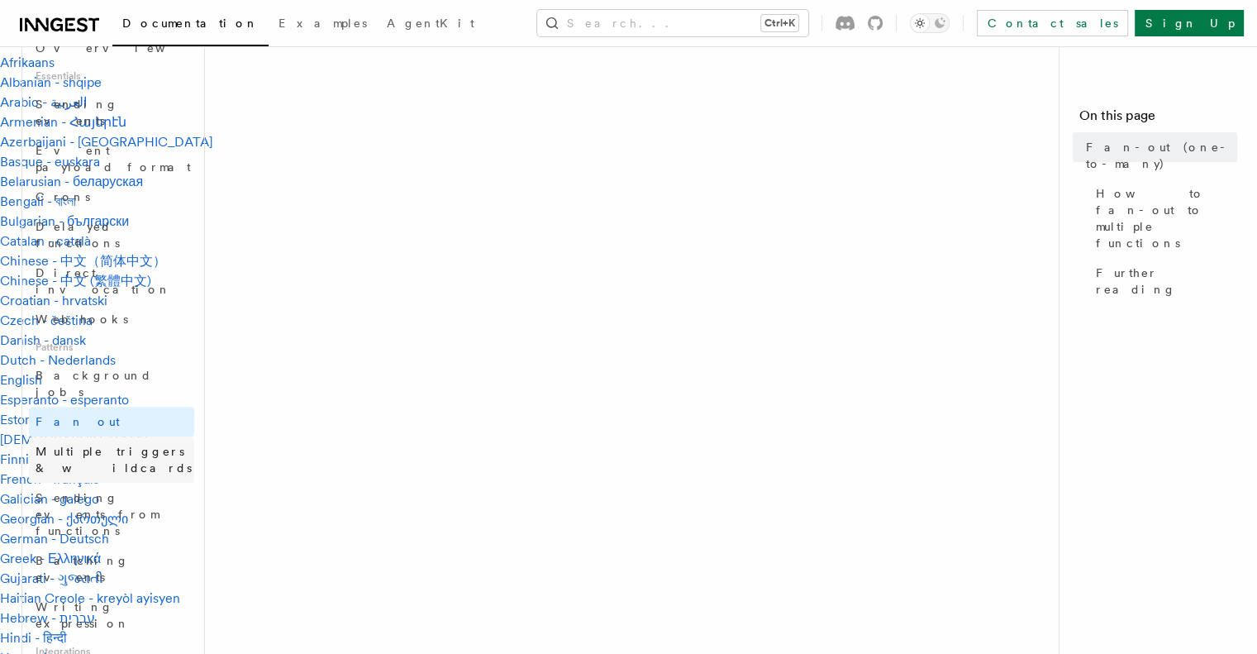
click at [66, 445] on span "Multiple triggers & wildcards" at bounding box center [114, 460] width 156 height 30
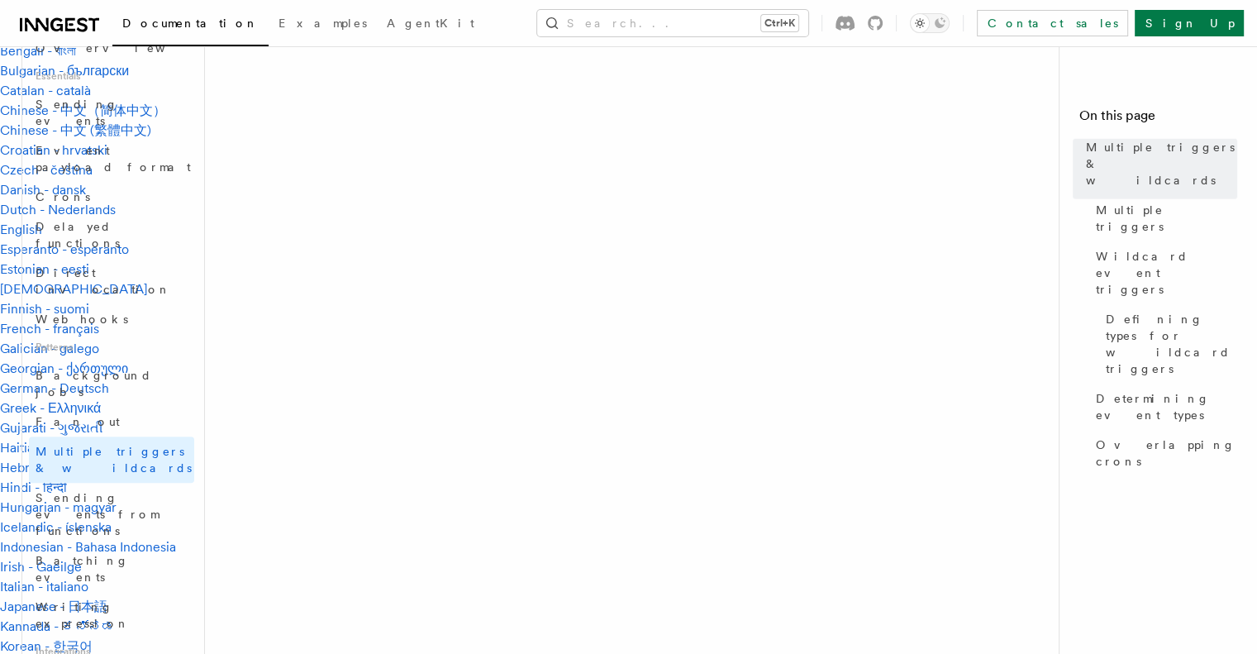
scroll to position [446, 0]
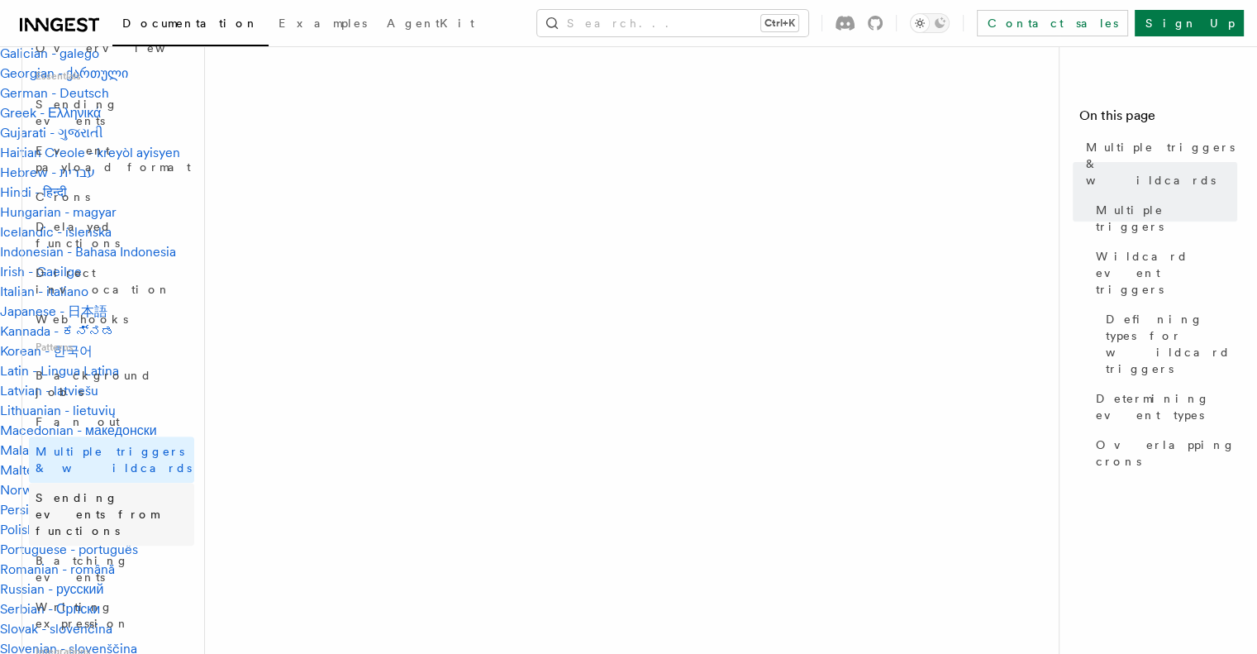
click at [64, 491] on span "Sending events from functions" at bounding box center [97, 514] width 123 height 46
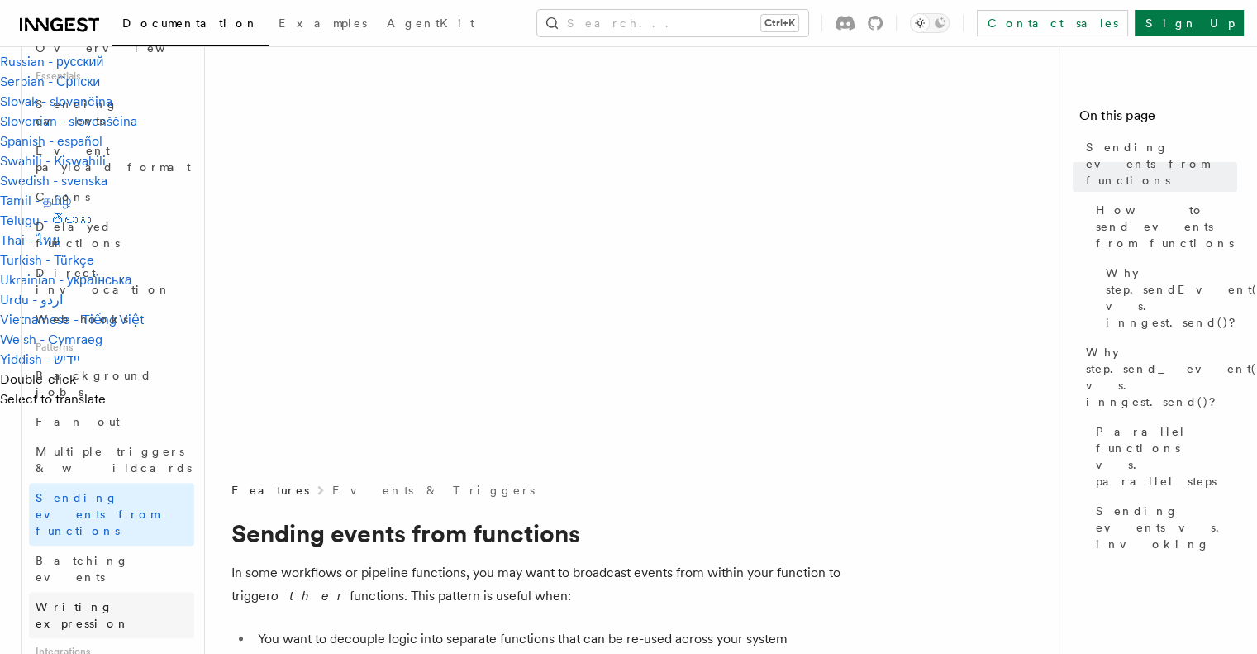
scroll to position [1075, 0]
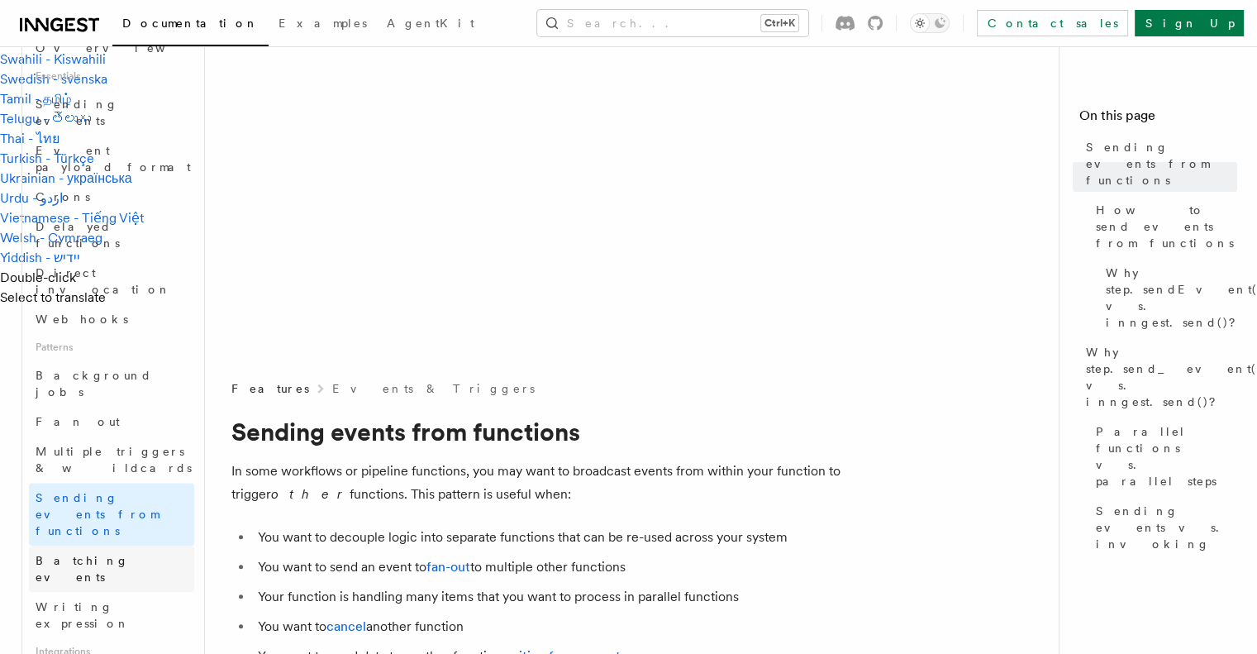
click at [76, 554] on span "Batching events" at bounding box center [82, 569] width 93 height 30
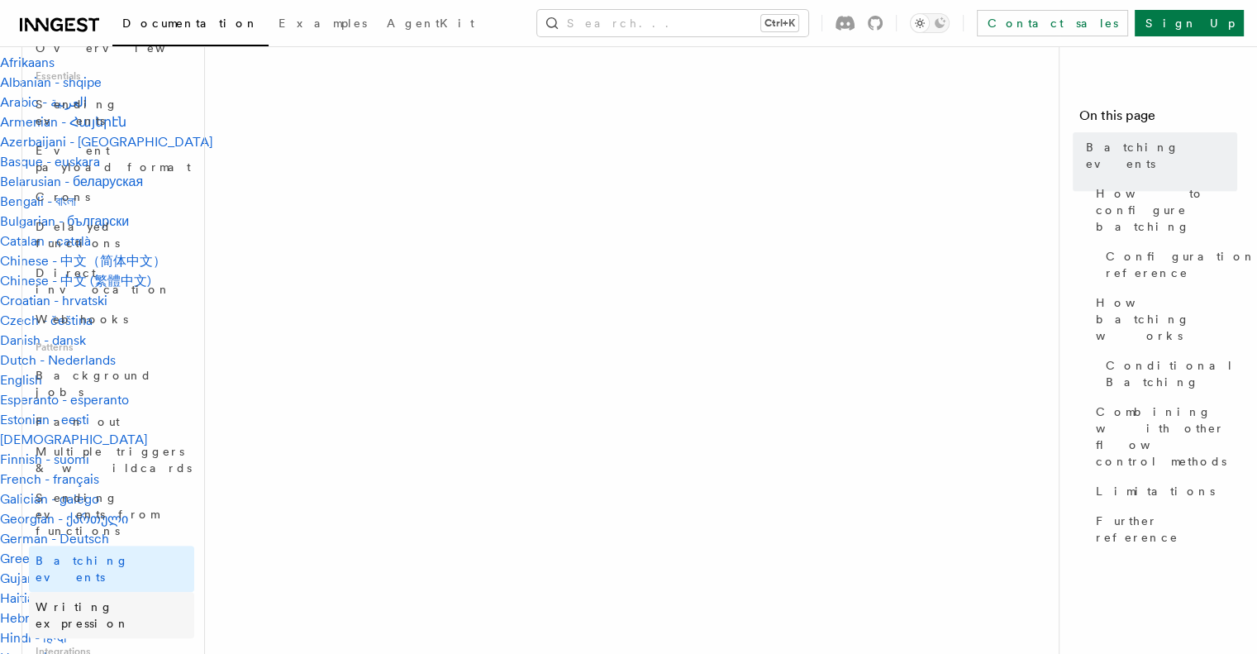
click at [75, 600] on span "Writing expression" at bounding box center [83, 615] width 94 height 30
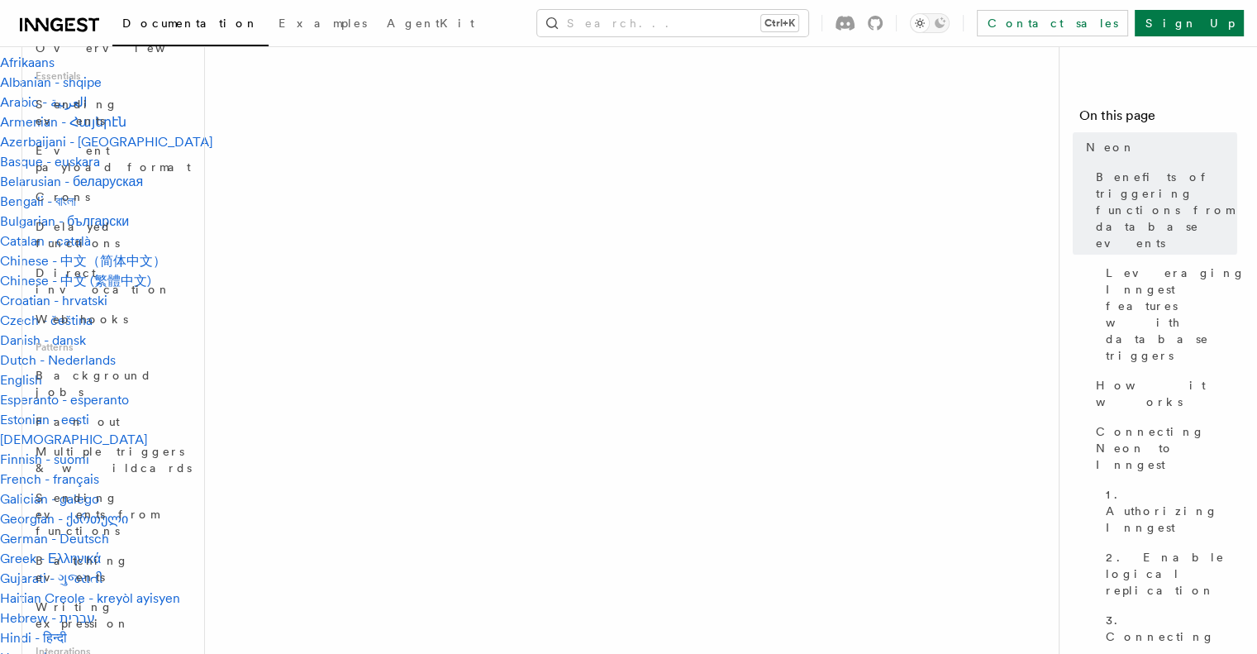
scroll to position [165, 0]
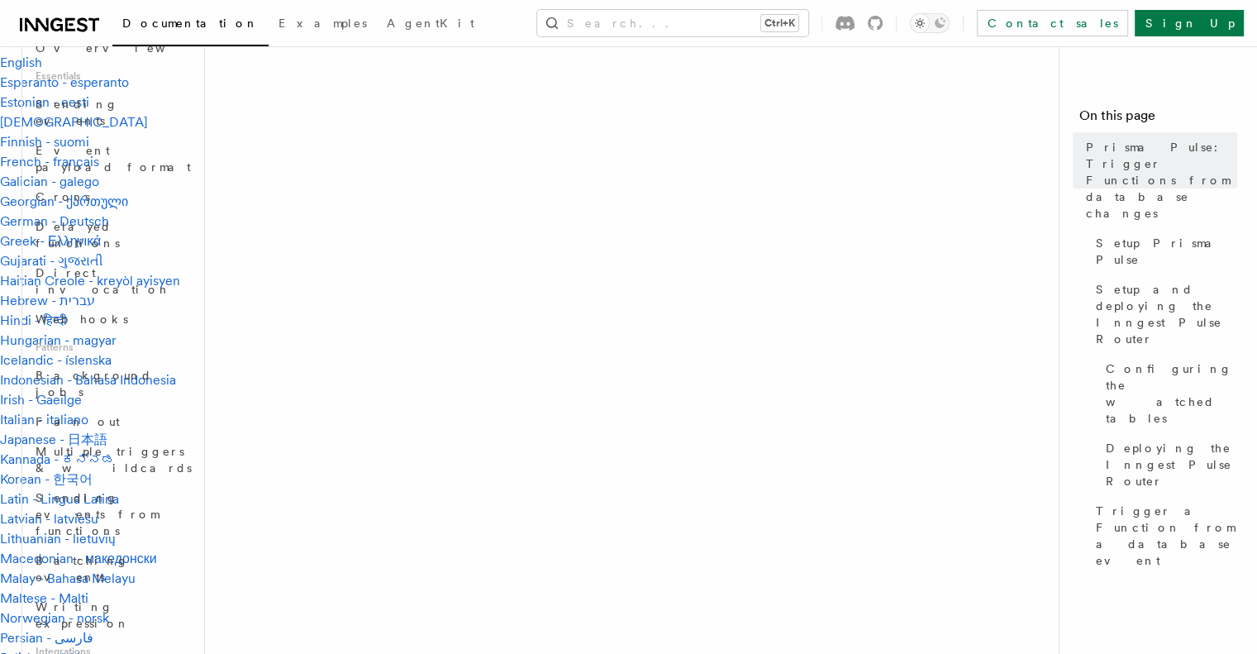
scroll to position [331, 0]
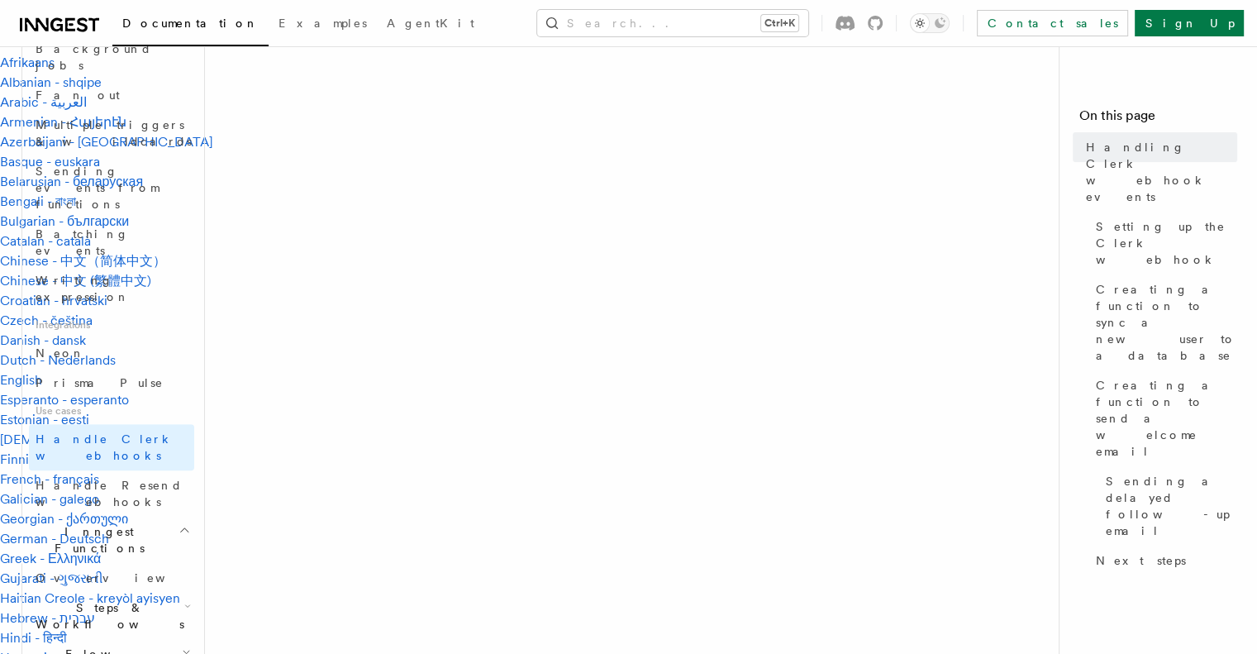
scroll to position [827, 0]
click at [52, 567] on span "Overview" at bounding box center [121, 573] width 170 height 13
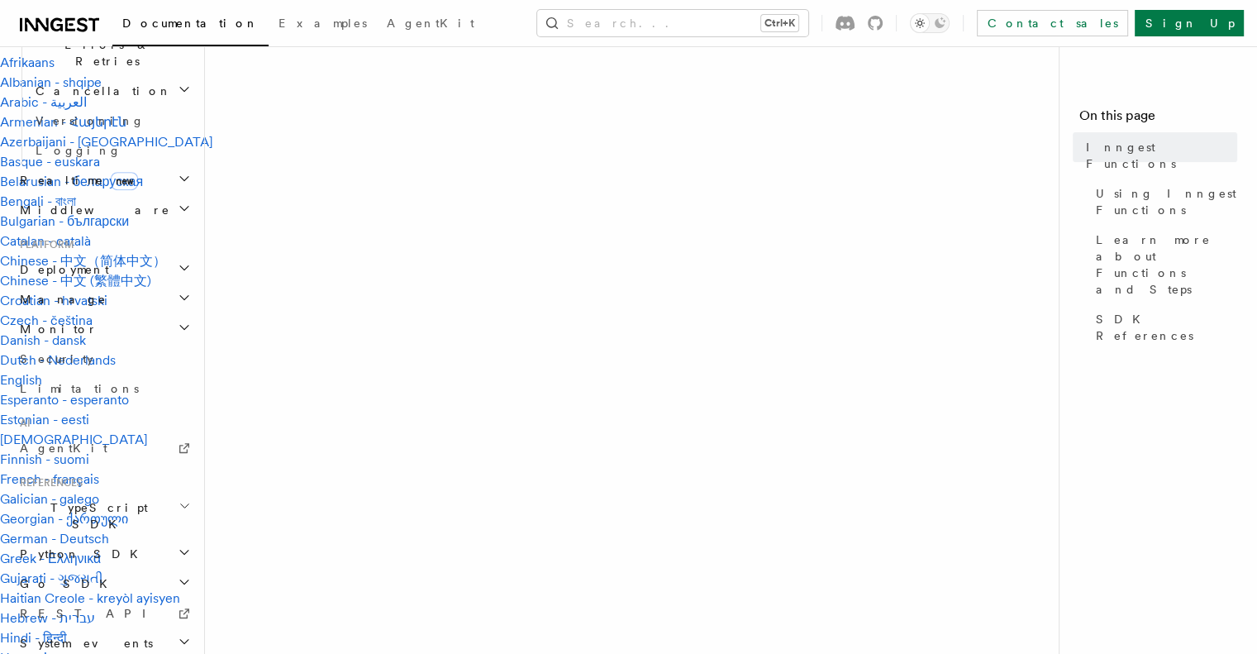
click at [63, 499] on span "TypeScript SDK" at bounding box center [95, 515] width 165 height 33
click at [85, 547] on span "Introduction" at bounding box center [95, 553] width 119 height 13
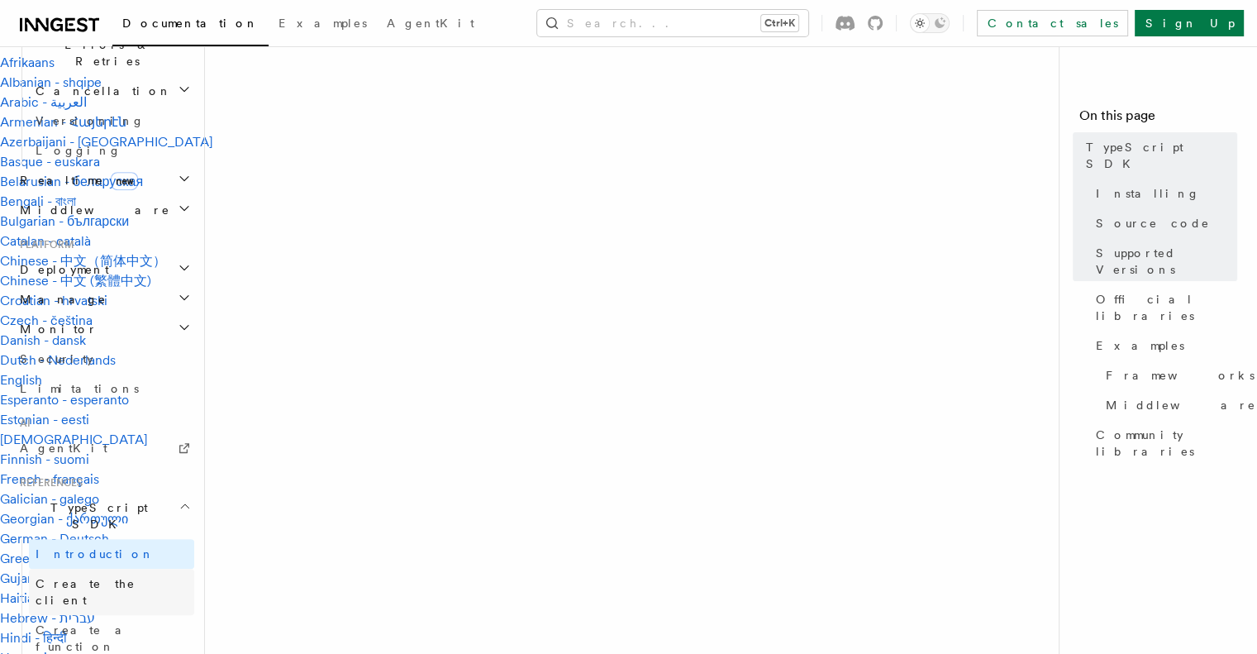
click at [76, 577] on span "Create the client" at bounding box center [86, 592] width 100 height 30
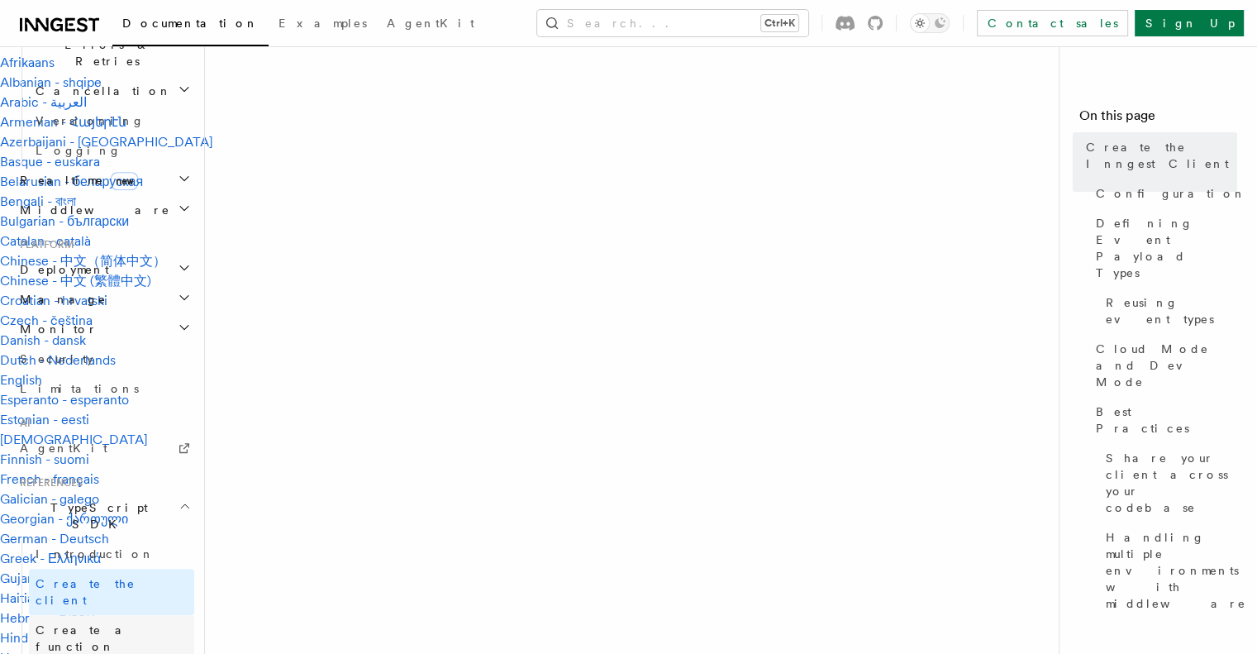
click at [74, 623] on span "Create a function" at bounding box center [85, 638] width 98 height 30
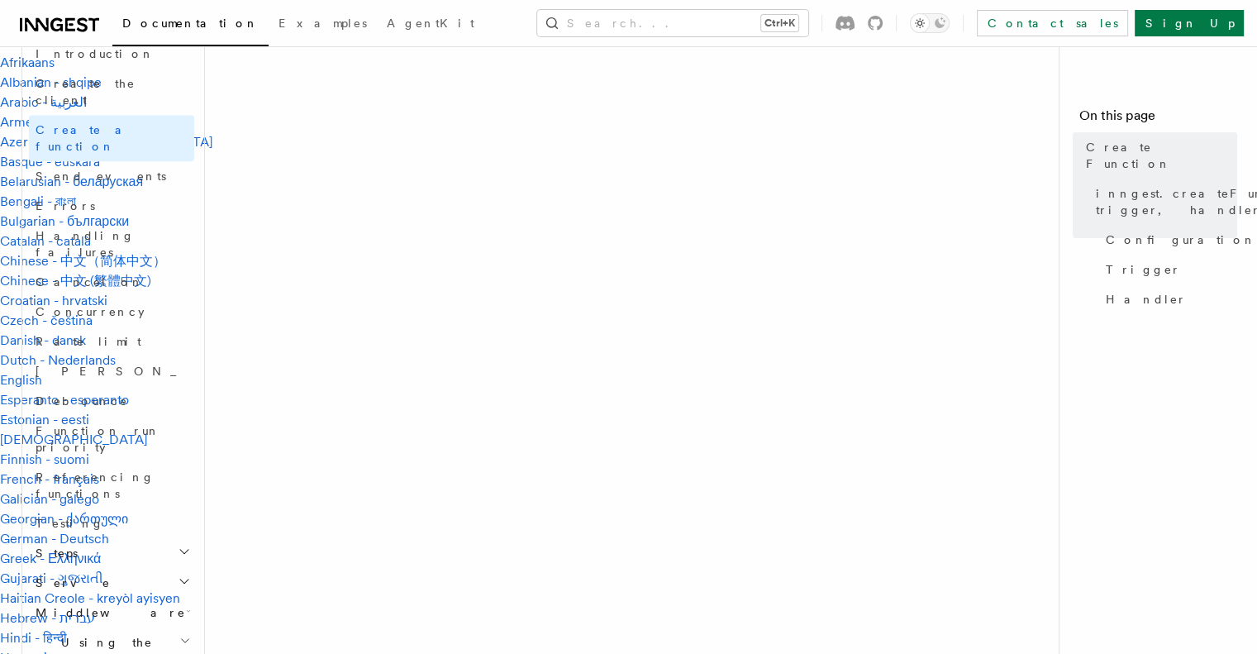
scroll to position [1204, 0]
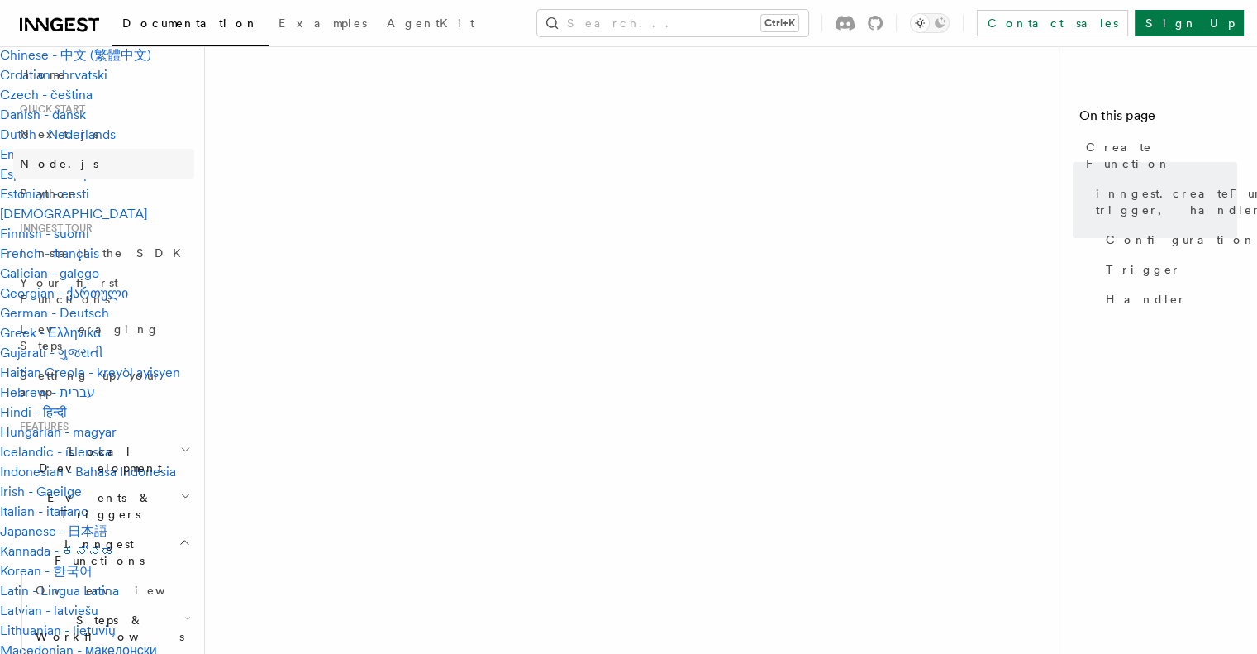
scroll to position [83, 0]
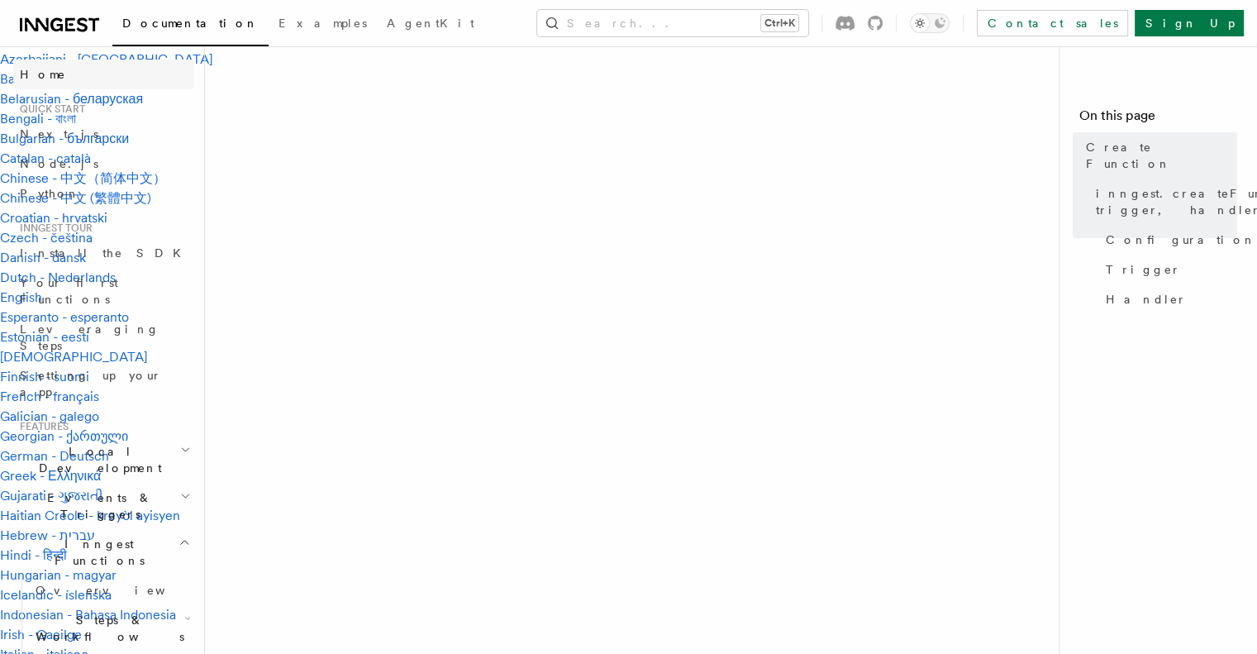
click at [37, 76] on span "Home" at bounding box center [43, 74] width 46 height 17
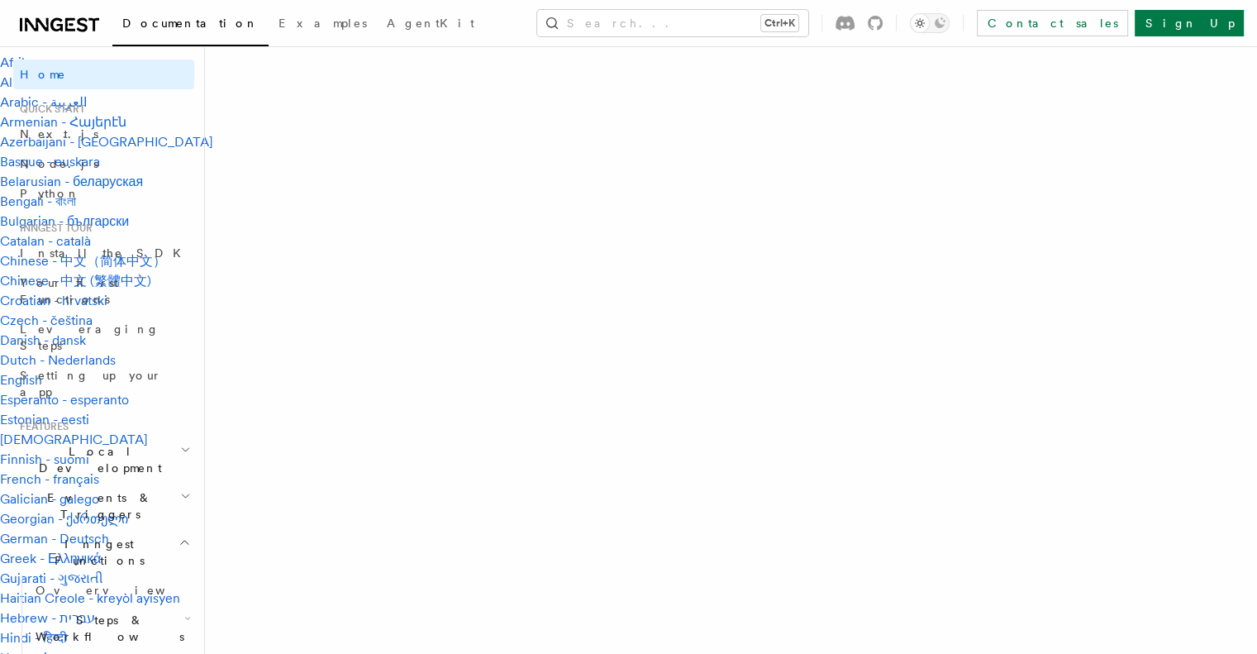
click at [45, 24] on icon at bounding box center [59, 25] width 79 height 20
